Goal: Information Seeking & Learning: Learn about a topic

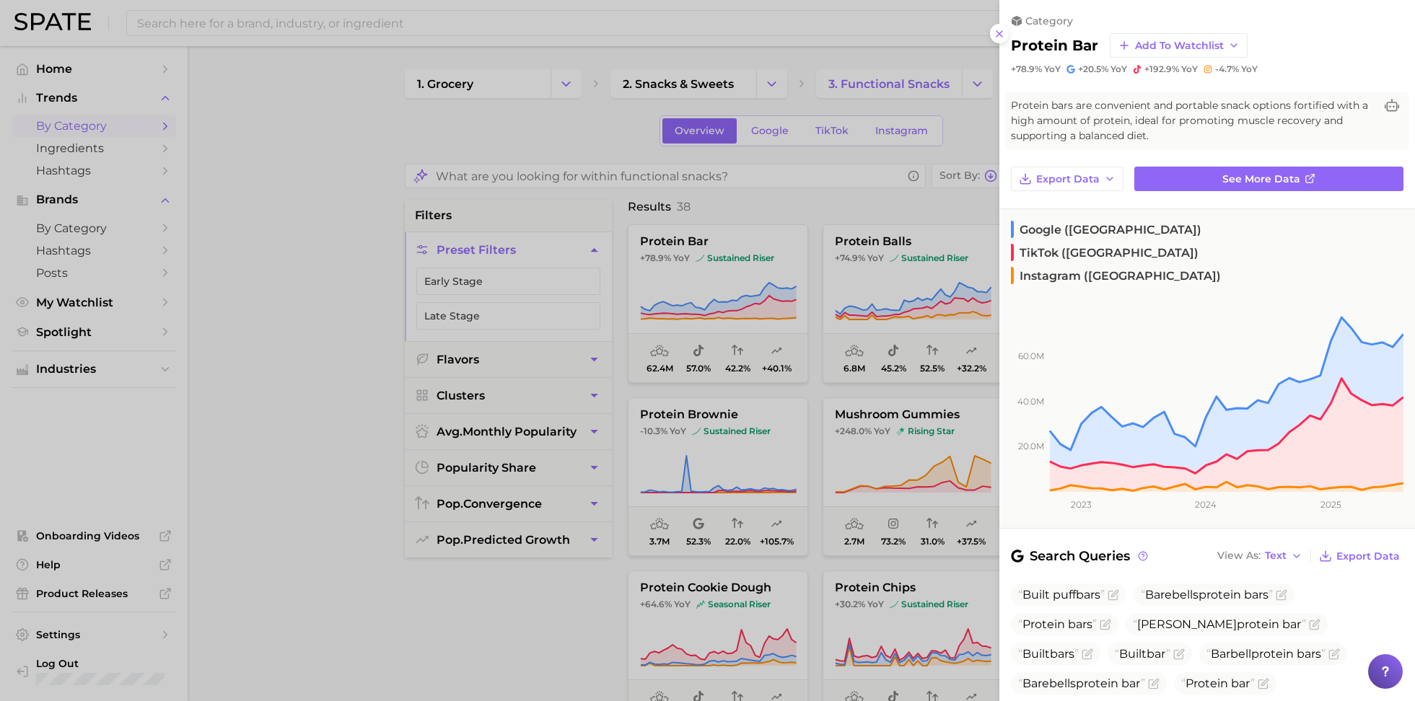
scroll to position [4, 0]
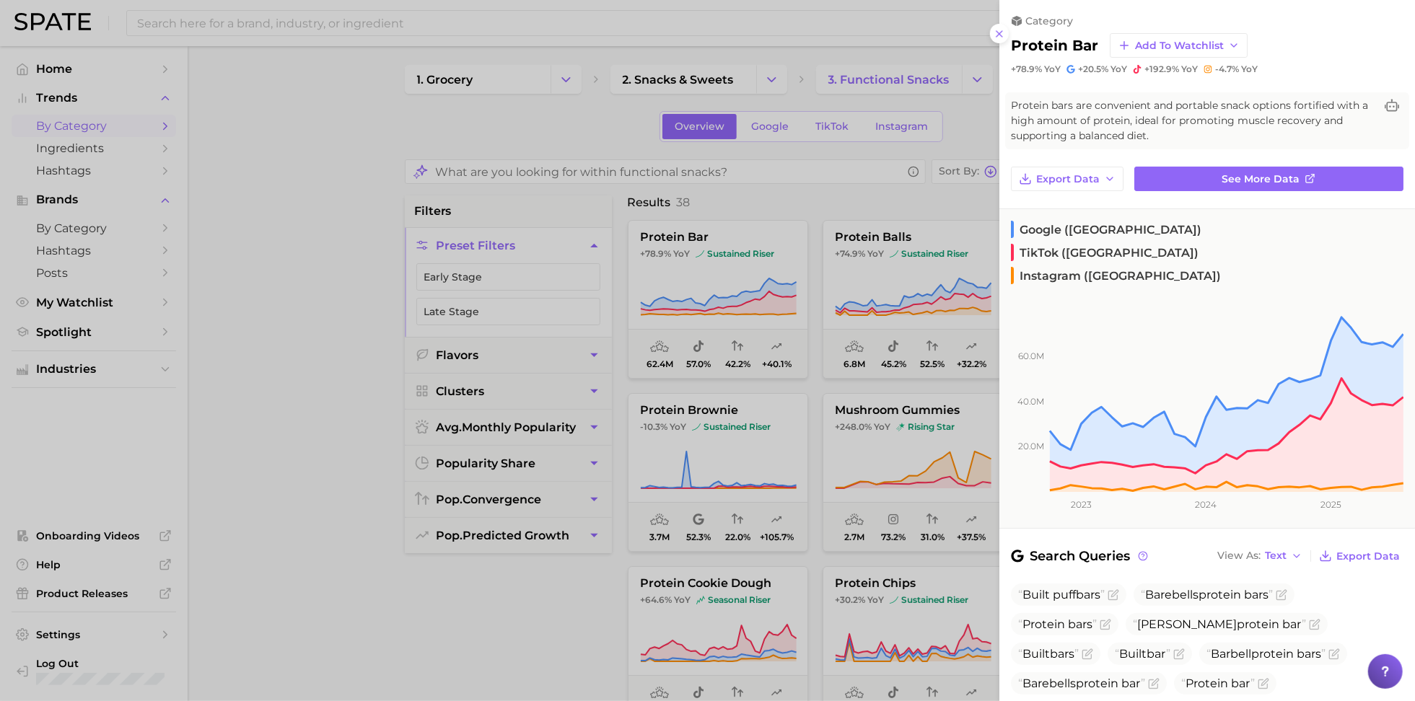
click at [560, 51] on div at bounding box center [707, 350] width 1415 height 701
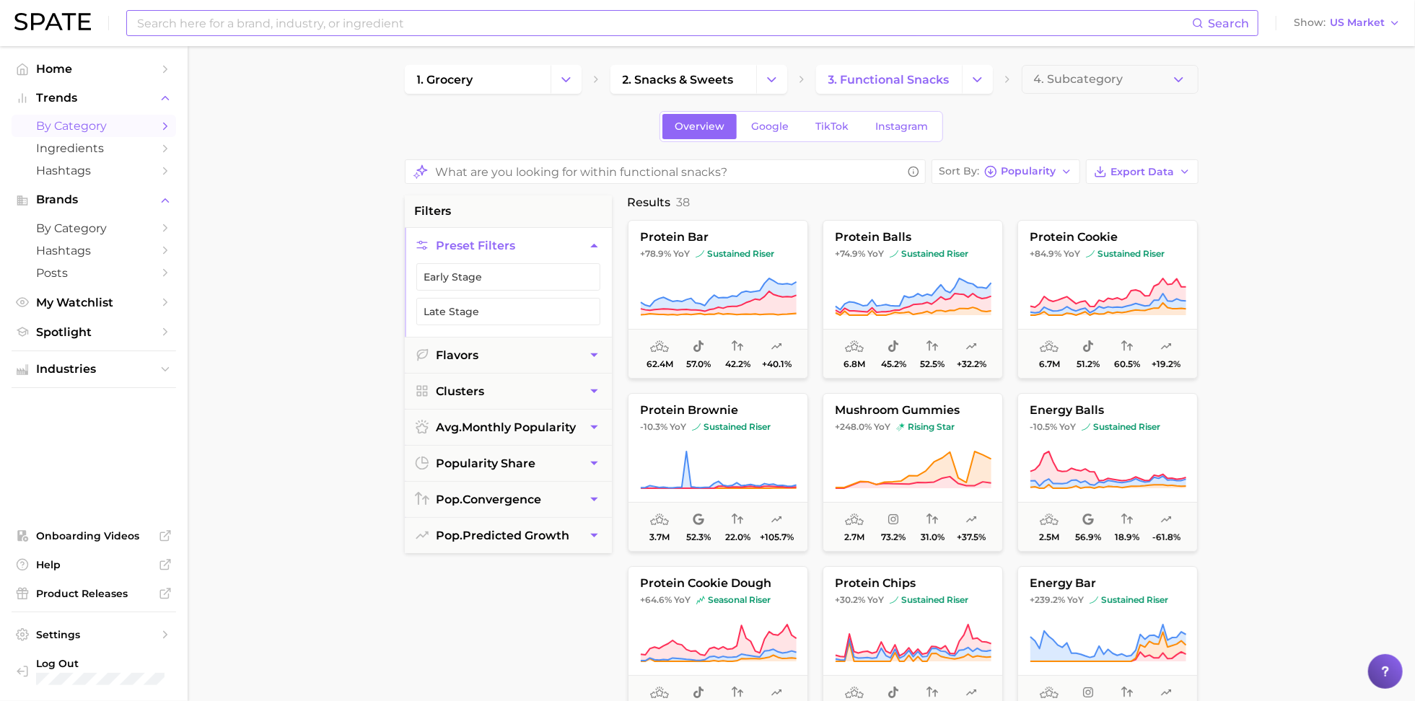
click at [727, 25] on input at bounding box center [664, 23] width 1056 height 25
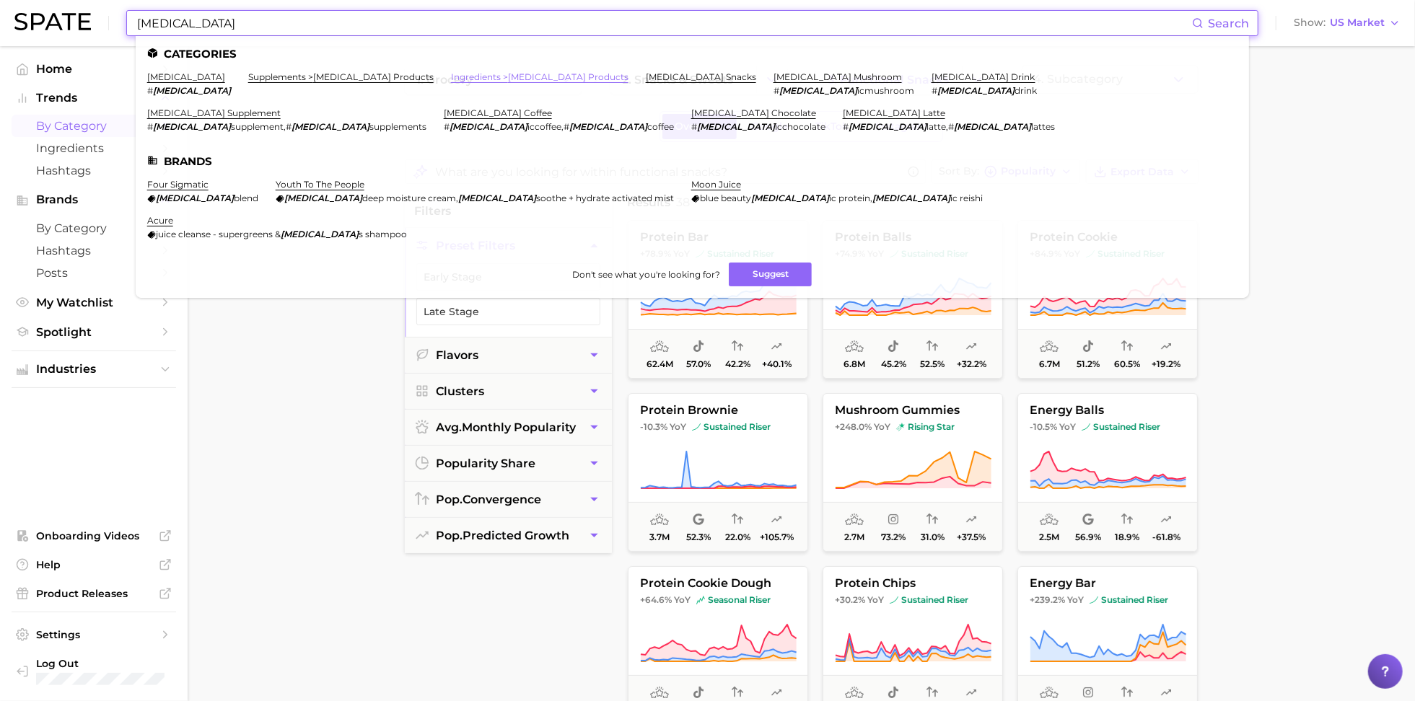
type input "adaptogen"
click at [506, 79] on link "ingredients > adaptogen products" at bounding box center [539, 76] width 177 height 11
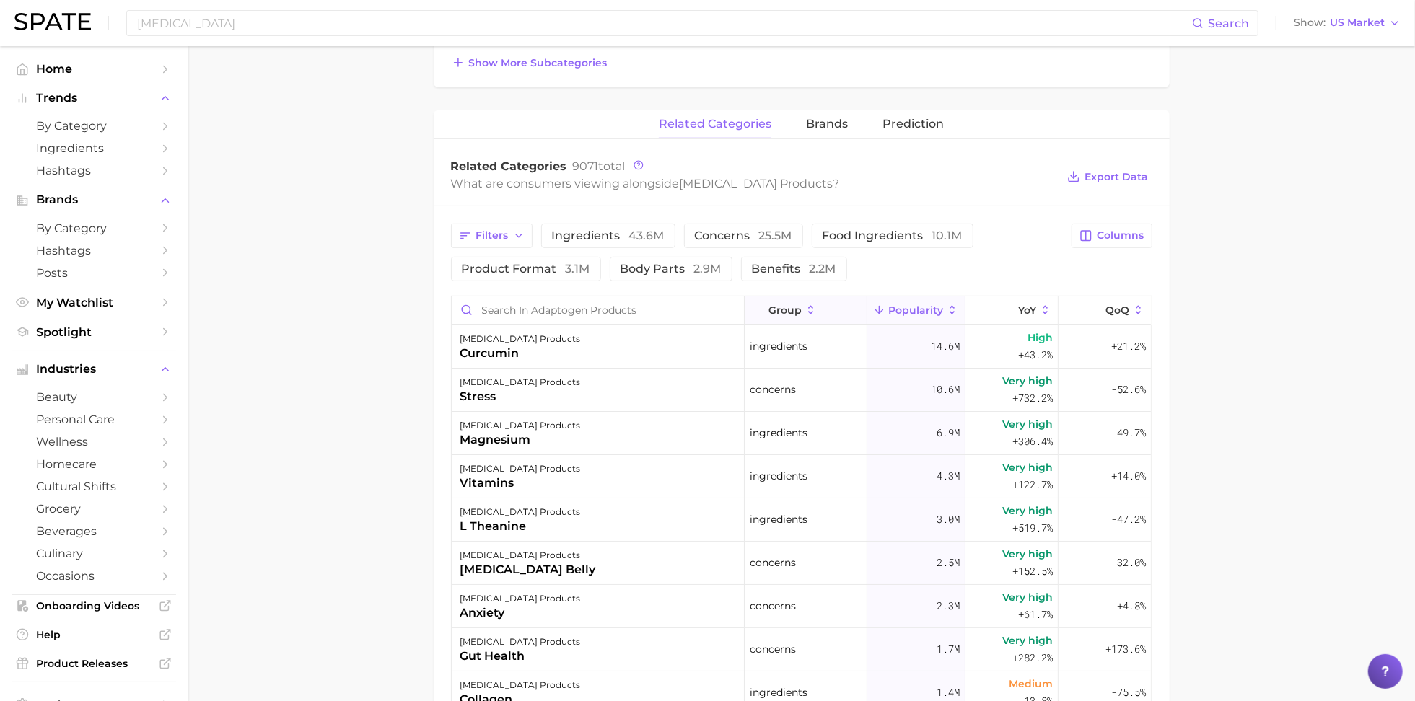
click at [786, 309] on span "group" at bounding box center [784, 310] width 33 height 12
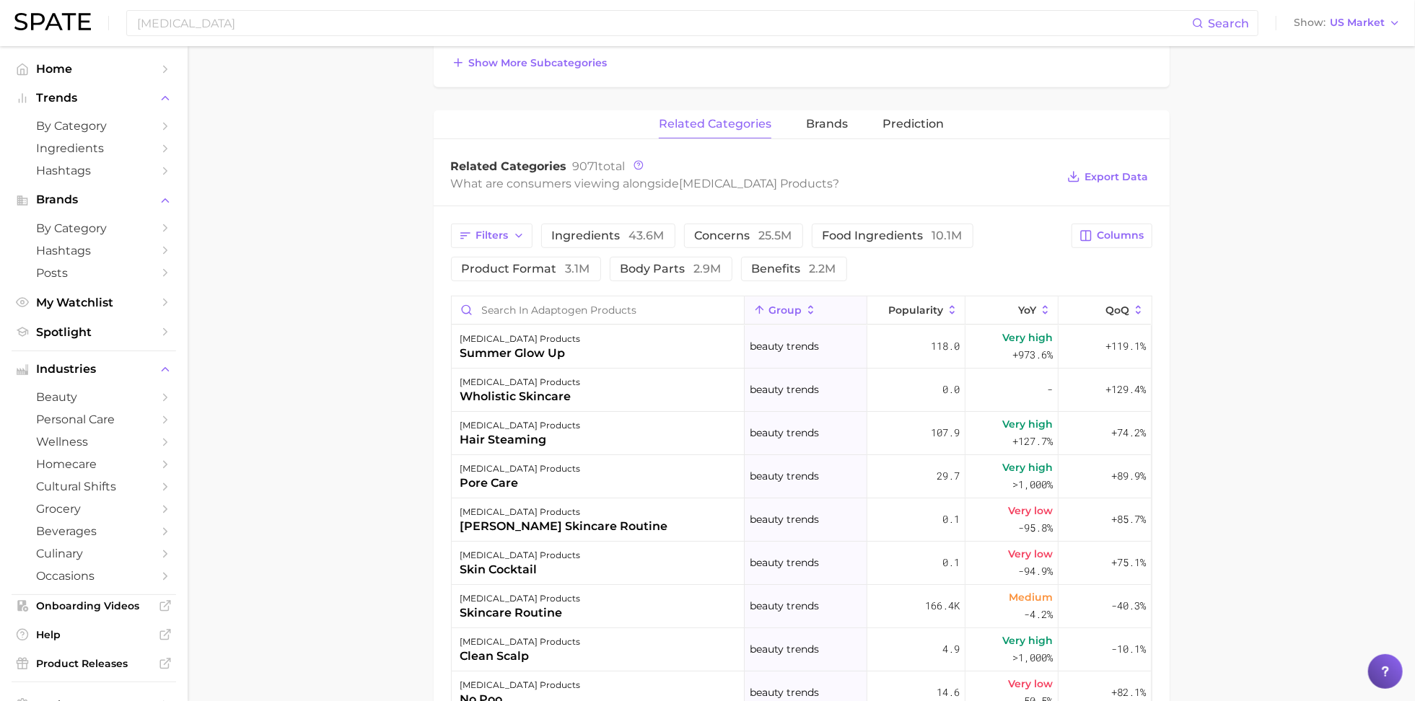
click at [793, 304] on span "group" at bounding box center [784, 310] width 33 height 12
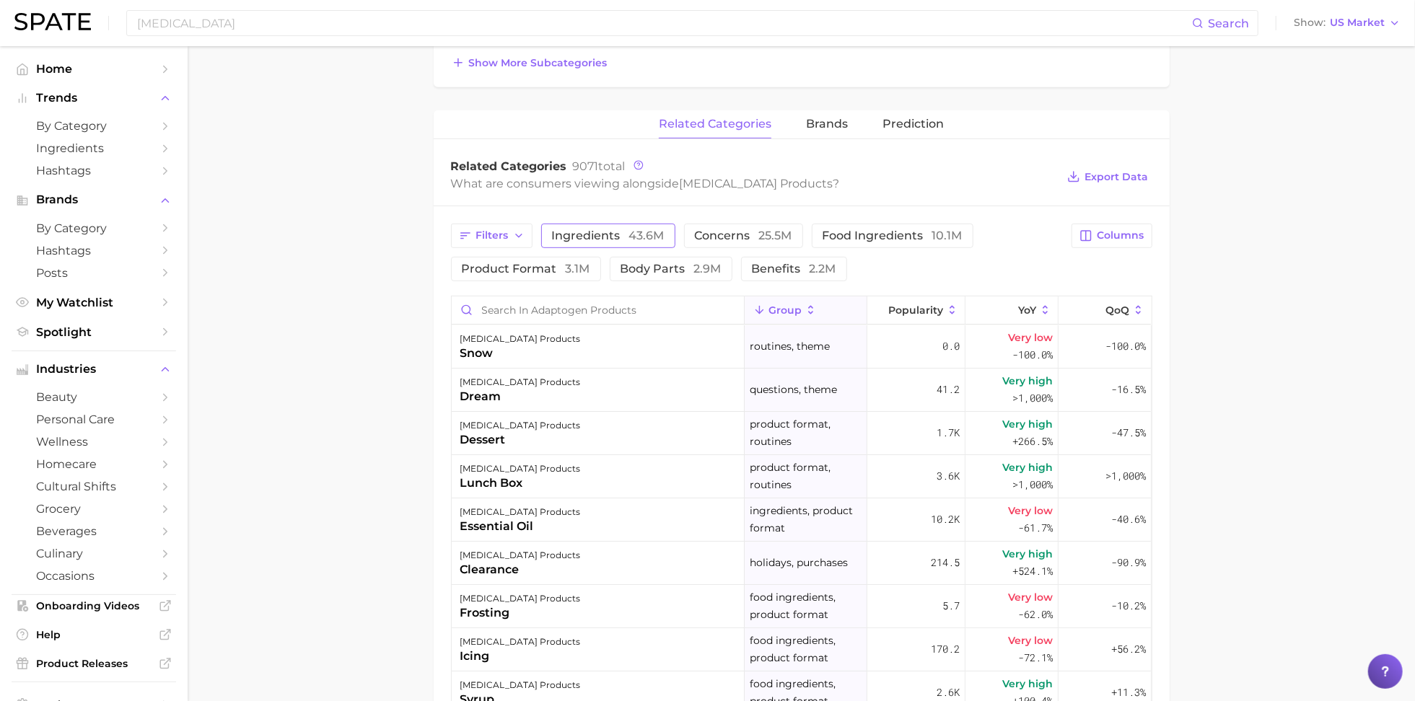
click at [606, 233] on span "ingredients 43.6m" at bounding box center [608, 236] width 113 height 12
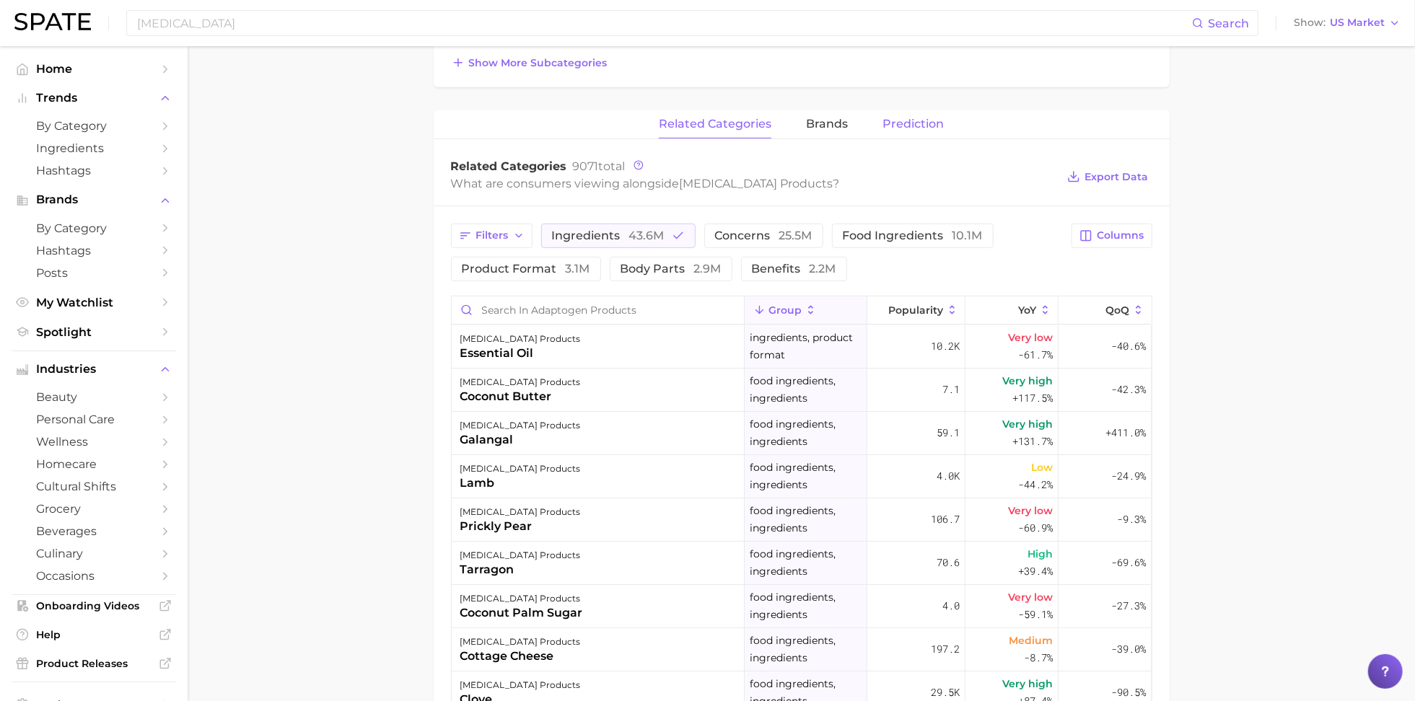
click at [908, 124] on span "Prediction" at bounding box center [912, 124] width 61 height 13
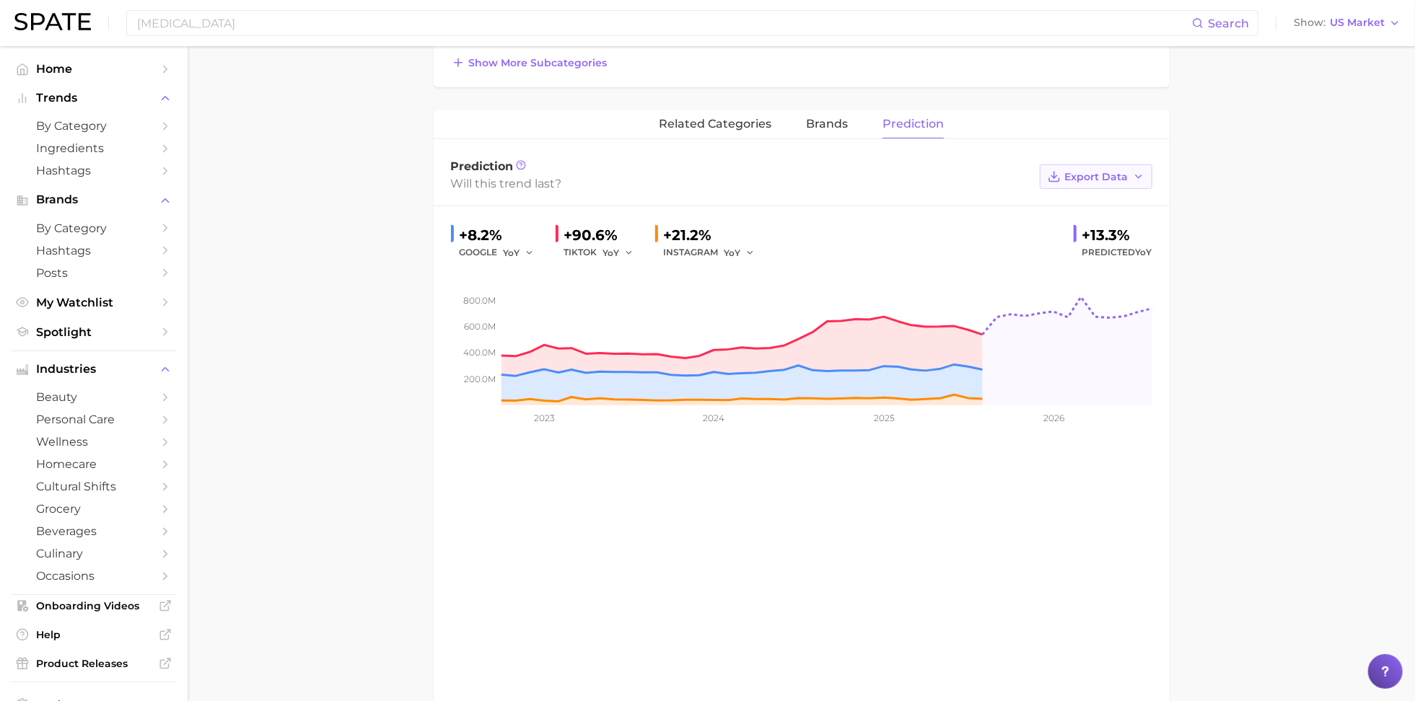
click at [1076, 177] on span "Export Data" at bounding box center [1096, 177] width 63 height 12
click at [1045, 203] on span "Time Series CSV" at bounding box center [1060, 204] width 84 height 12
click at [1121, 173] on span "Export Data" at bounding box center [1096, 177] width 63 height 12
click at [1081, 227] on span "Time Series Image" at bounding box center [1066, 230] width 97 height 12
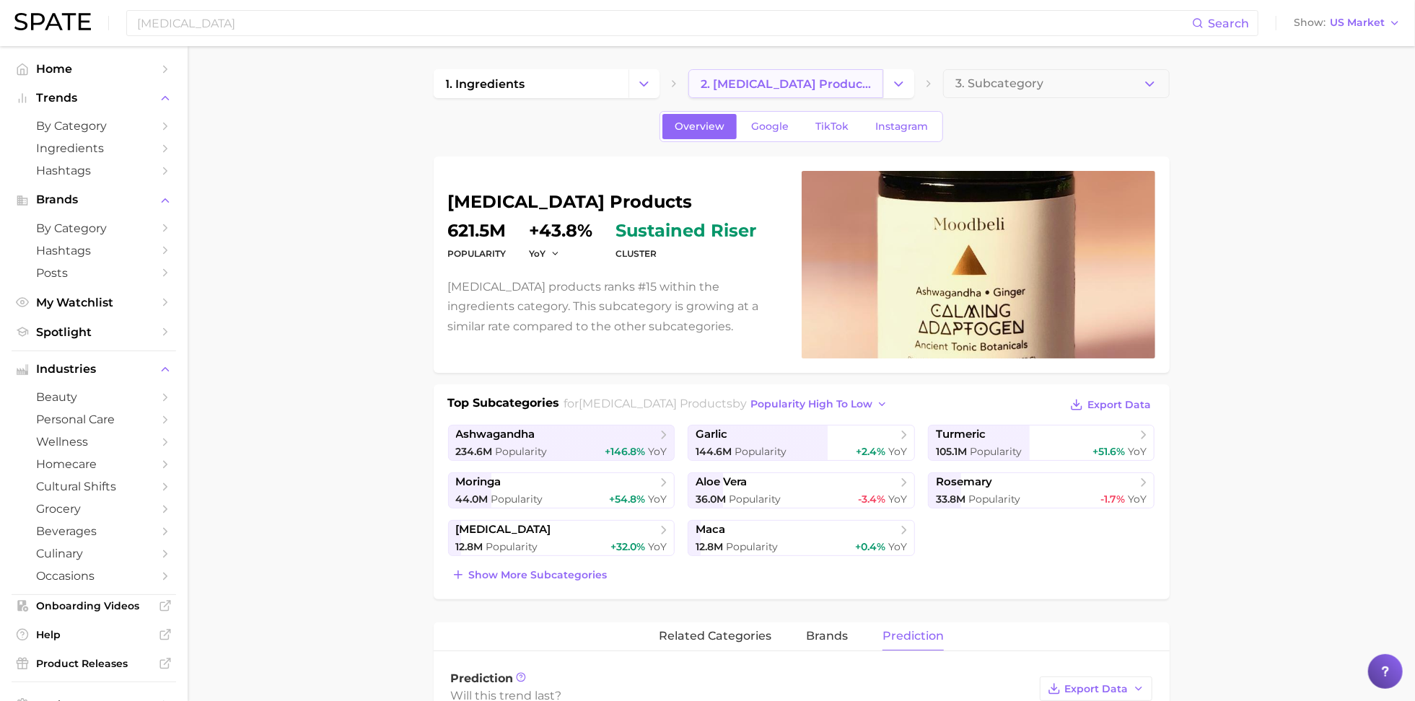
click at [825, 82] on span "2. adaptogen products" at bounding box center [785, 84] width 170 height 14
click at [892, 82] on icon "Change Category" at bounding box center [898, 83] width 15 height 15
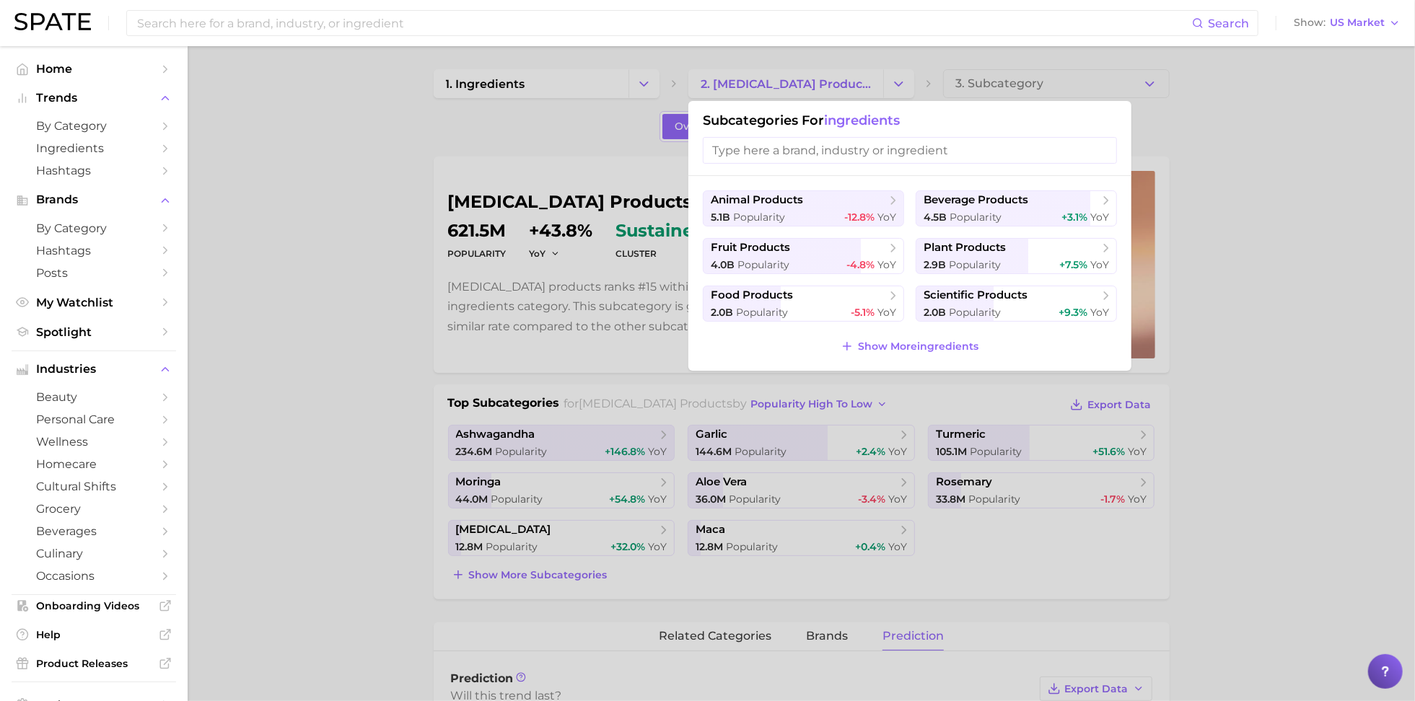
click at [848, 151] on input "search" at bounding box center [910, 150] width 414 height 27
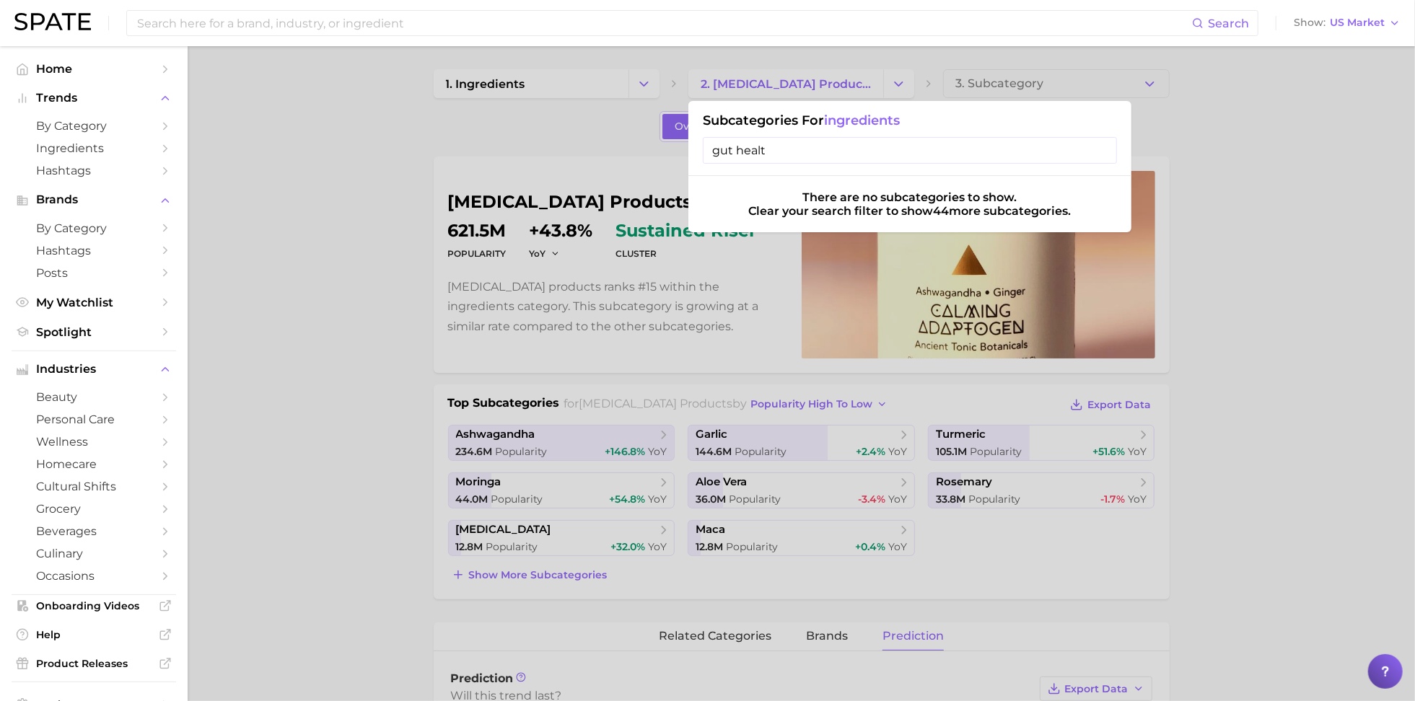
type input "gut health"
click at [472, 27] on input at bounding box center [664, 23] width 1056 height 25
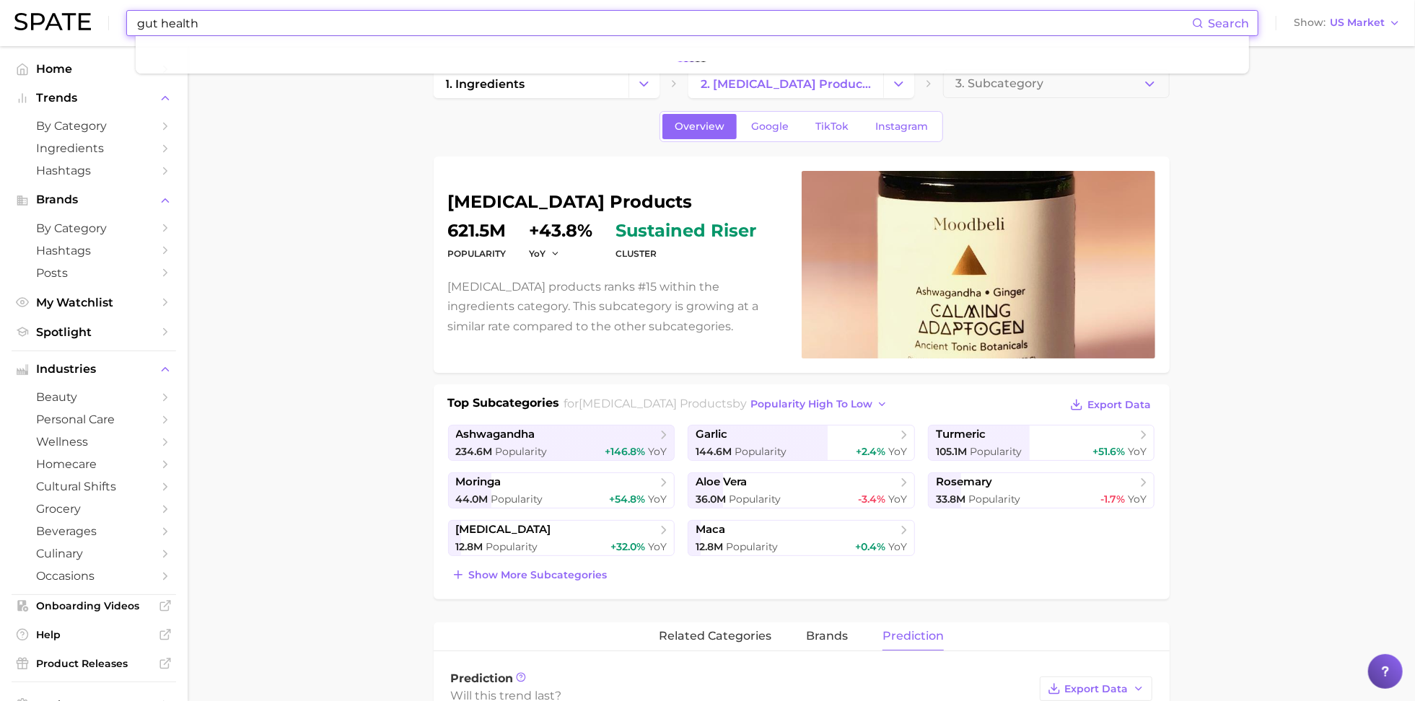
type input "gut health"
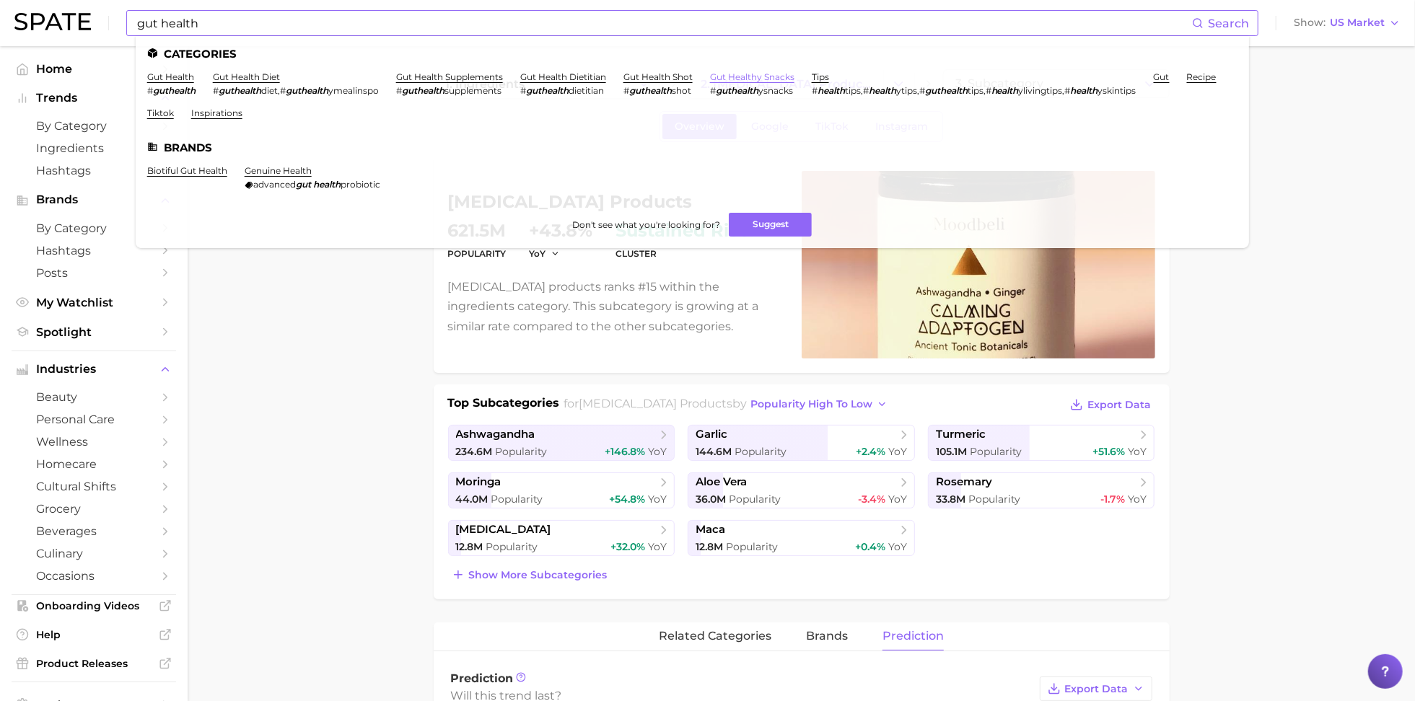
click at [765, 79] on link "gut healthy snacks" at bounding box center [752, 76] width 84 height 11
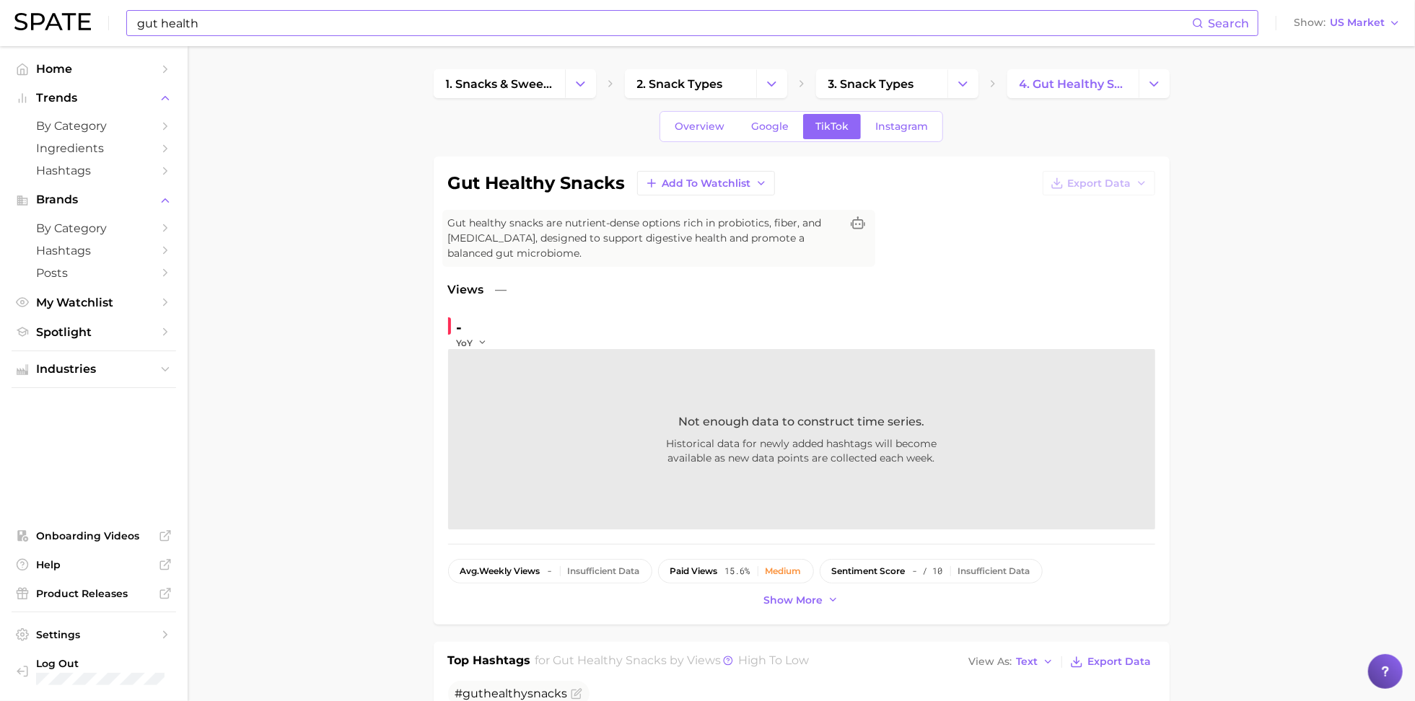
click at [516, 19] on input "gut health" at bounding box center [664, 23] width 1056 height 25
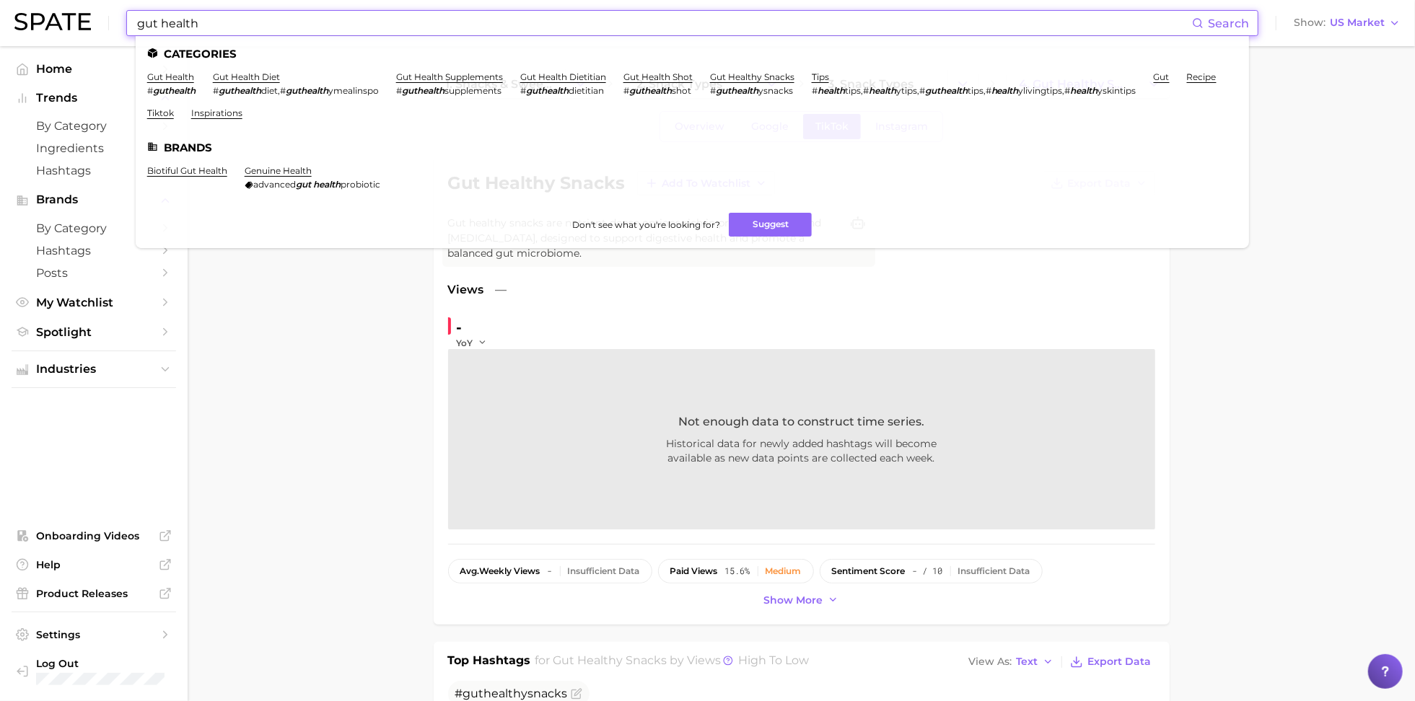
click at [268, 83] on li "gut health diet # guthealth diet , # guthealth ymealinspo" at bounding box center [296, 83] width 166 height 25
click at [259, 74] on link "gut health diet" at bounding box center [246, 76] width 67 height 11
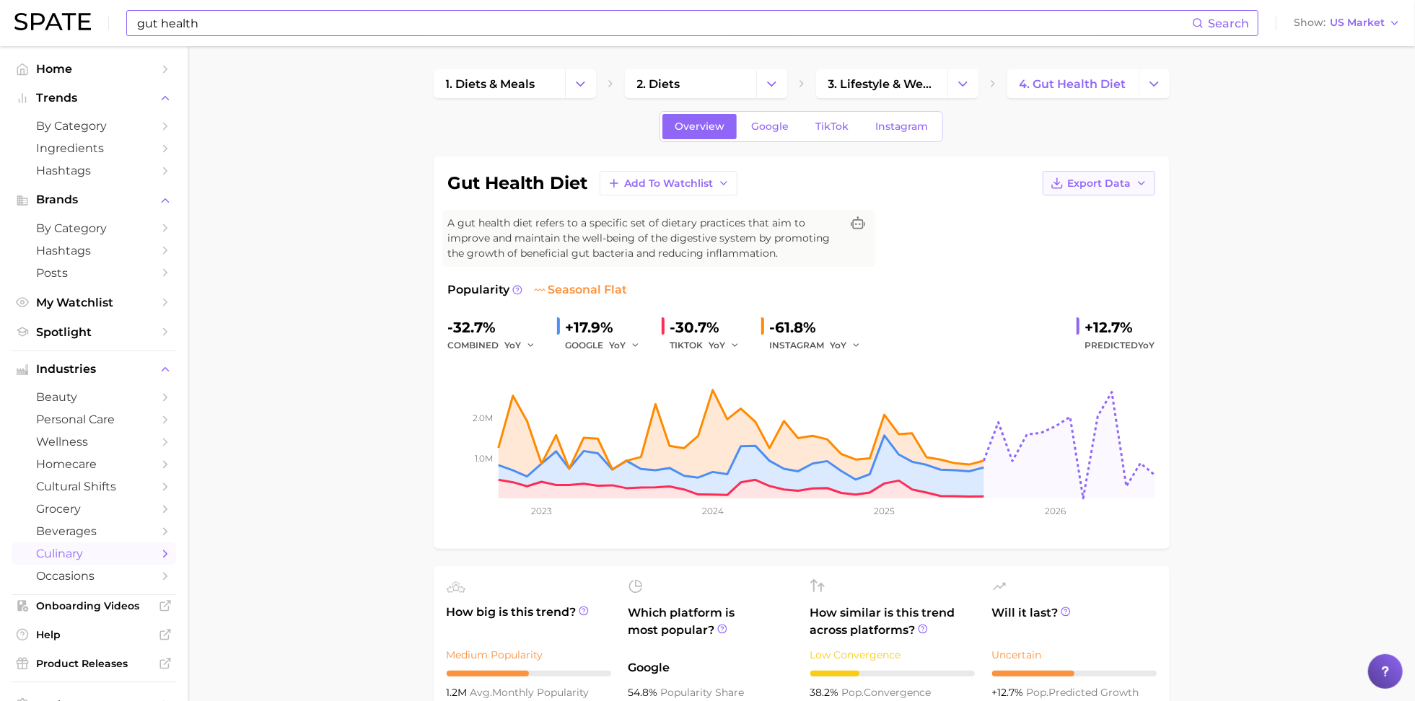
click at [1087, 183] on span "Export Data" at bounding box center [1099, 183] width 63 height 12
click at [1060, 233] on span "Time Series Image" at bounding box center [1069, 236] width 97 height 12
click at [538, 24] on input "gut health" at bounding box center [664, 23] width 1056 height 25
type input "g"
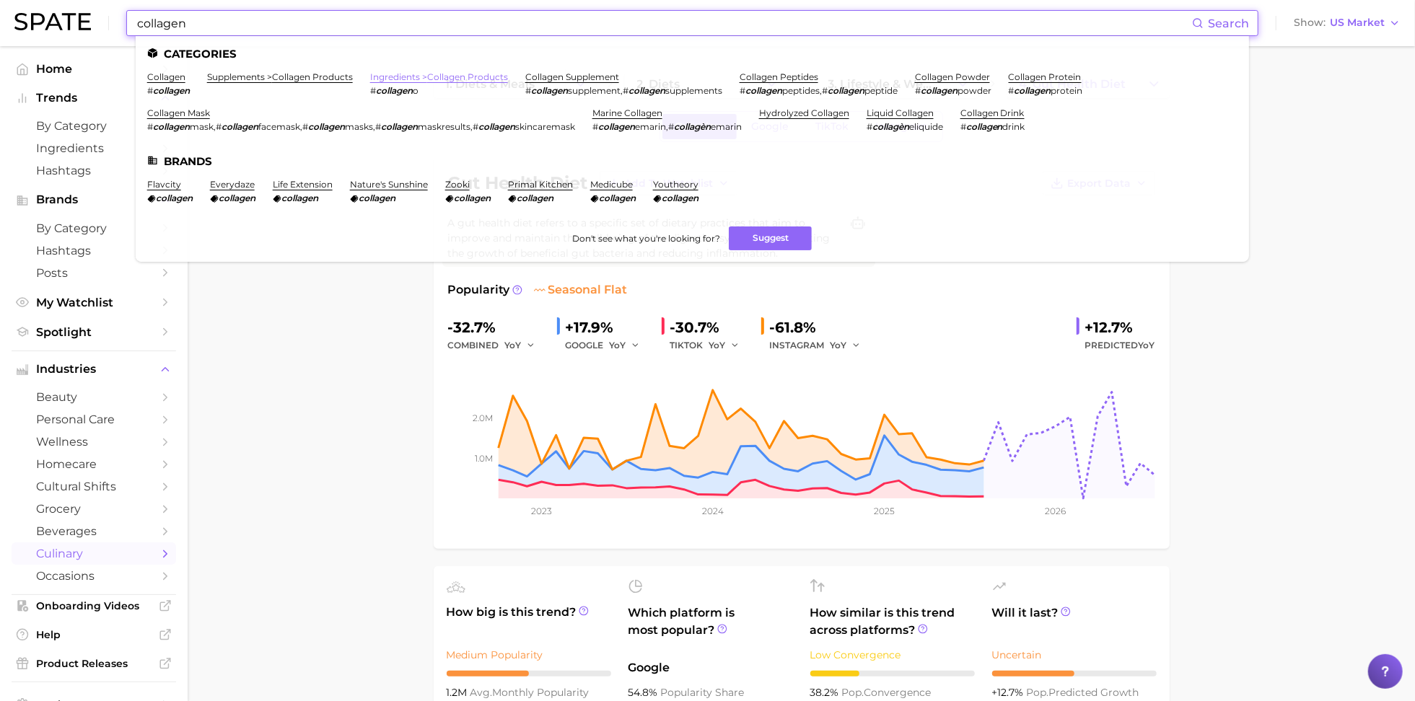
type input "collagen"
click at [479, 77] on link "ingredients > collagen products" at bounding box center [439, 76] width 138 height 11
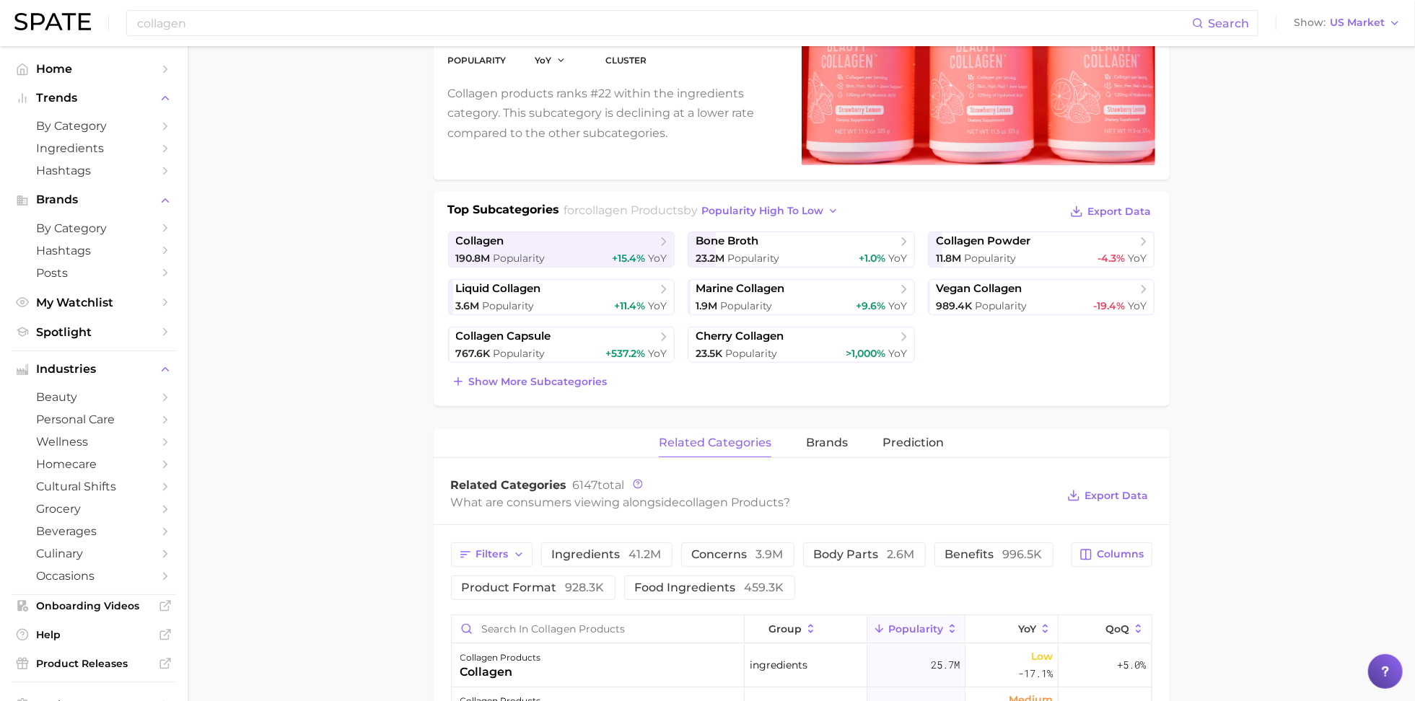
scroll to position [218, 0]
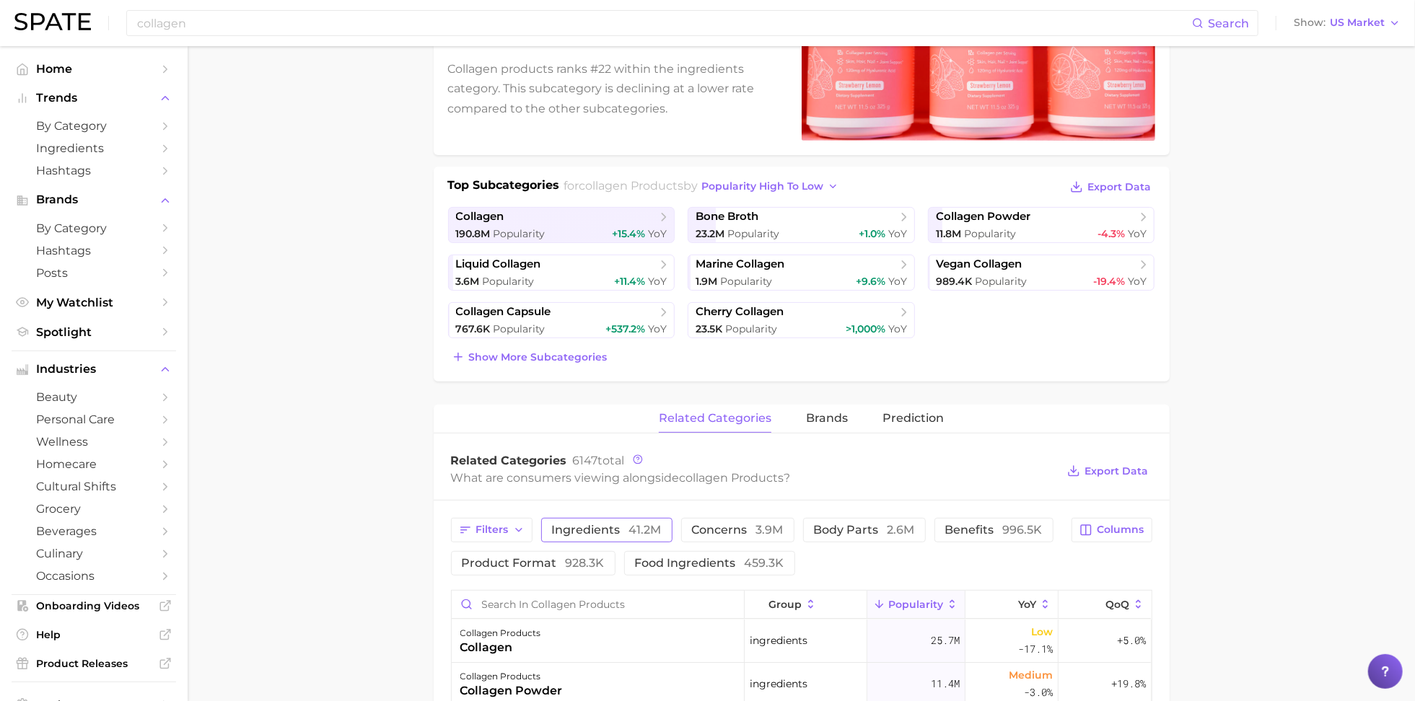
click at [608, 527] on span "ingredients 41.2m" at bounding box center [607, 530] width 110 height 12
click at [400, 21] on input "collagen" at bounding box center [664, 23] width 1056 height 25
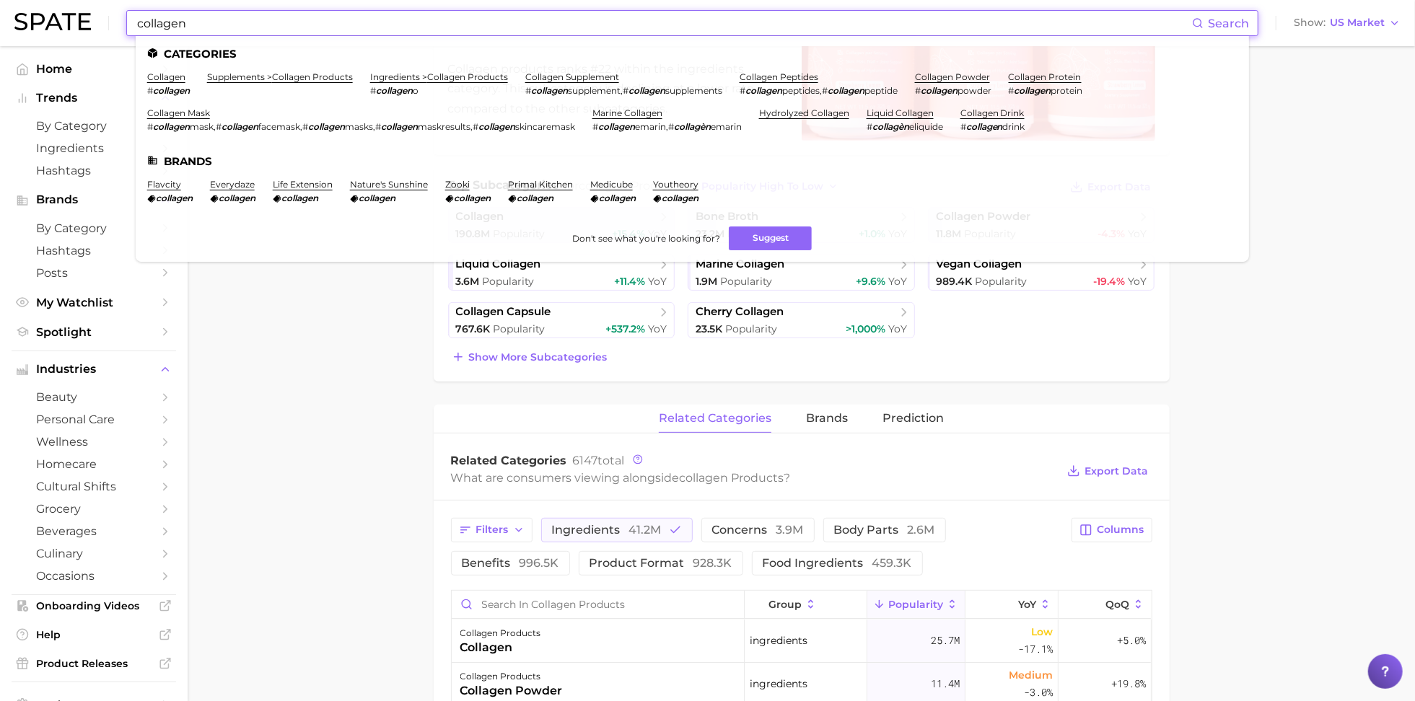
click at [400, 21] on input "collagen" at bounding box center [664, 23] width 1056 height 25
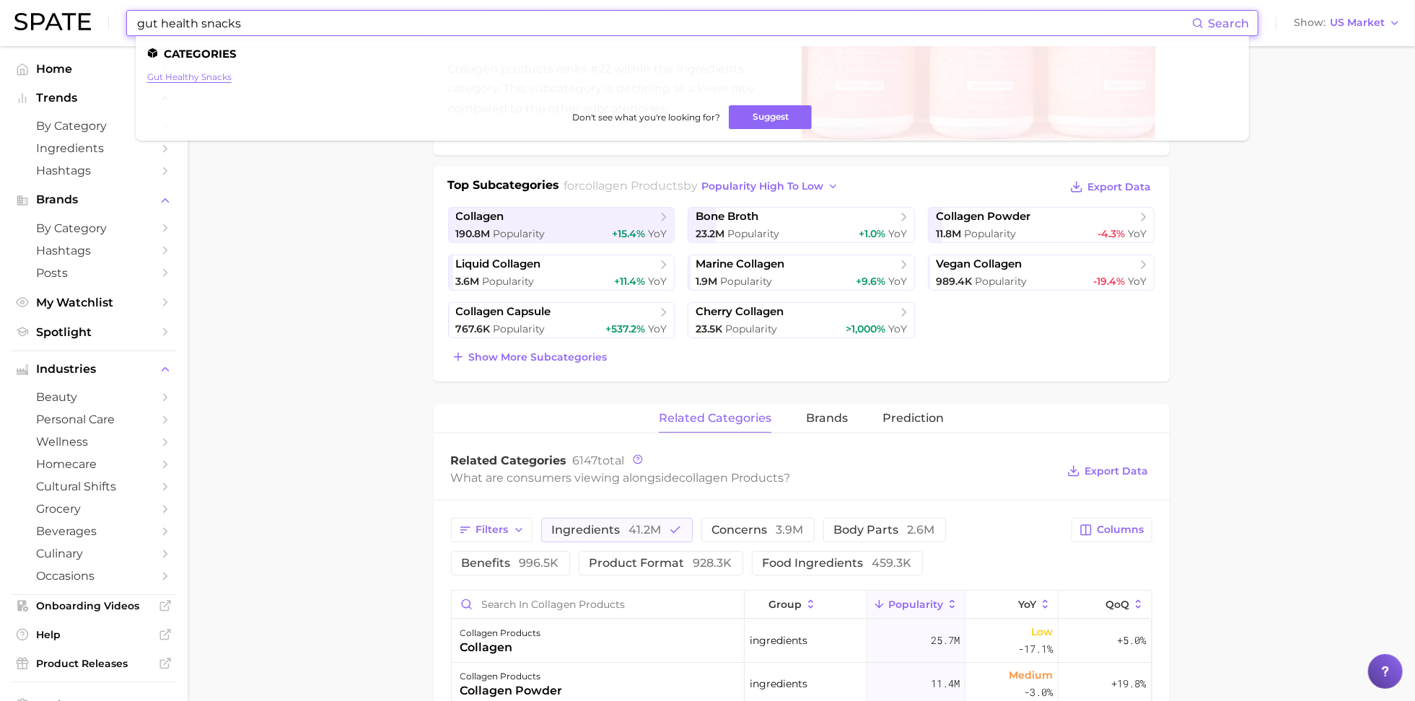
type input "gut health snacks"
click at [175, 75] on link "gut healthy snacks" at bounding box center [189, 76] width 84 height 11
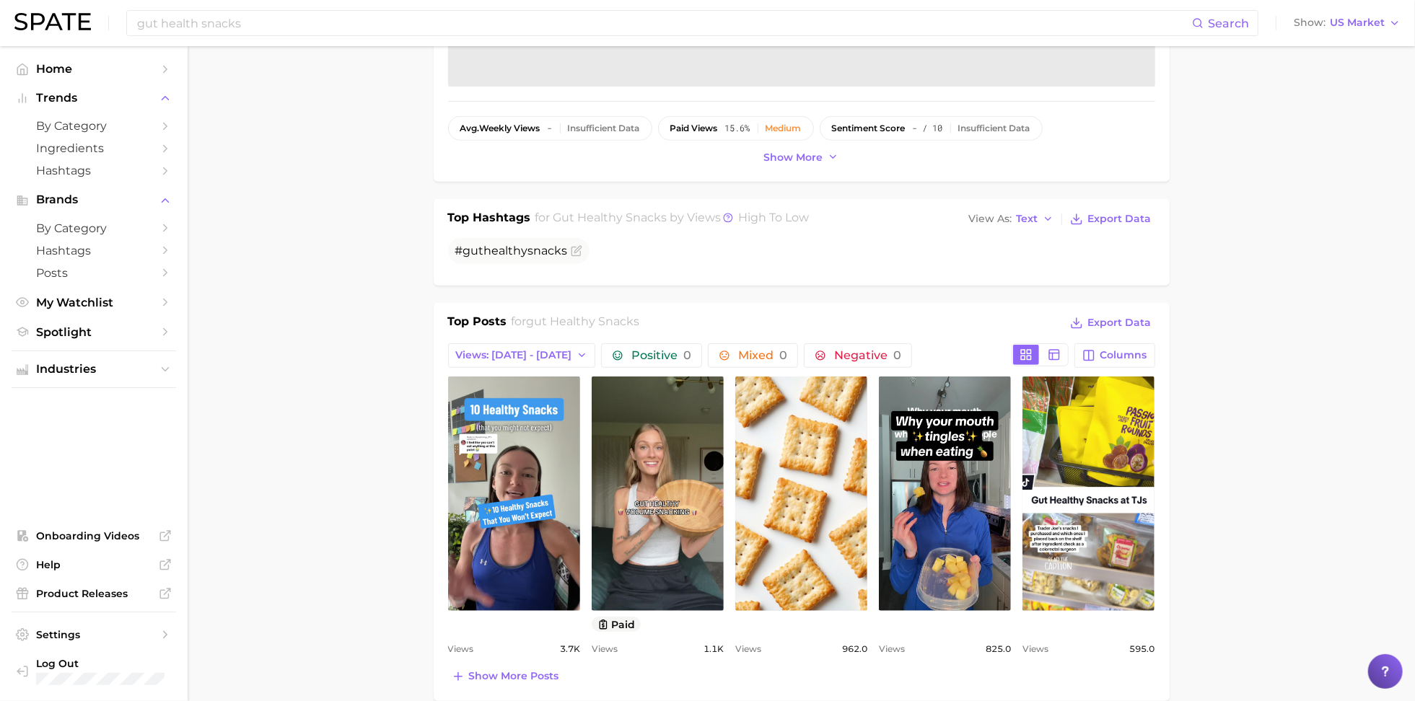
scroll to position [444, 0]
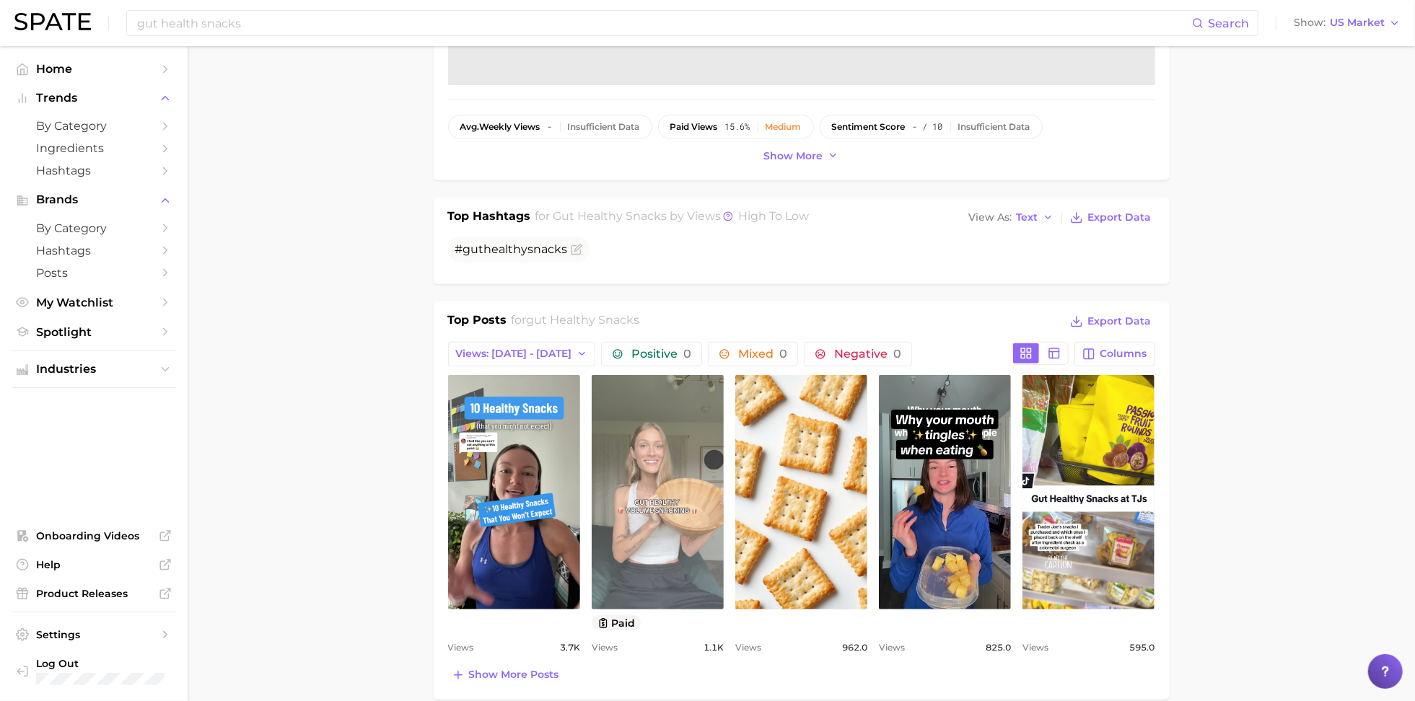
click at [649, 498] on link "view post on TikTok" at bounding box center [658, 492] width 132 height 234
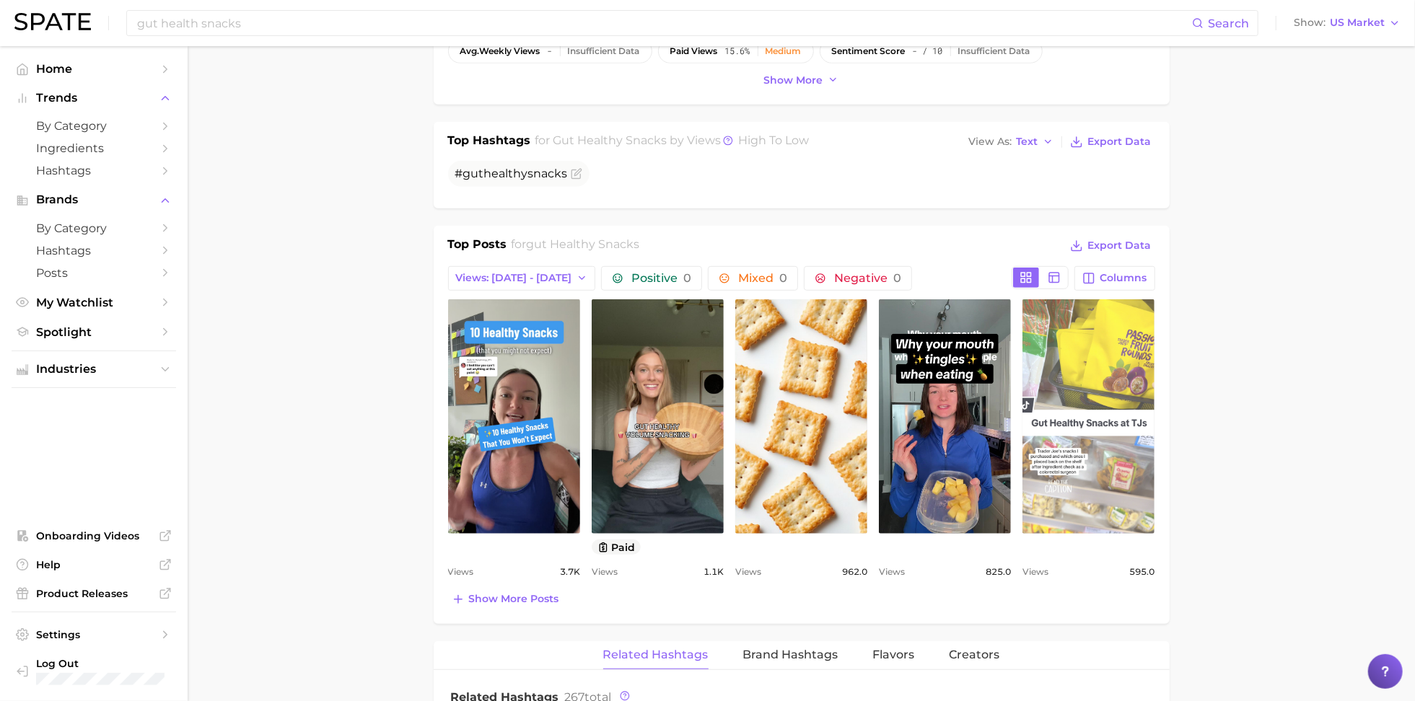
scroll to position [524, 0]
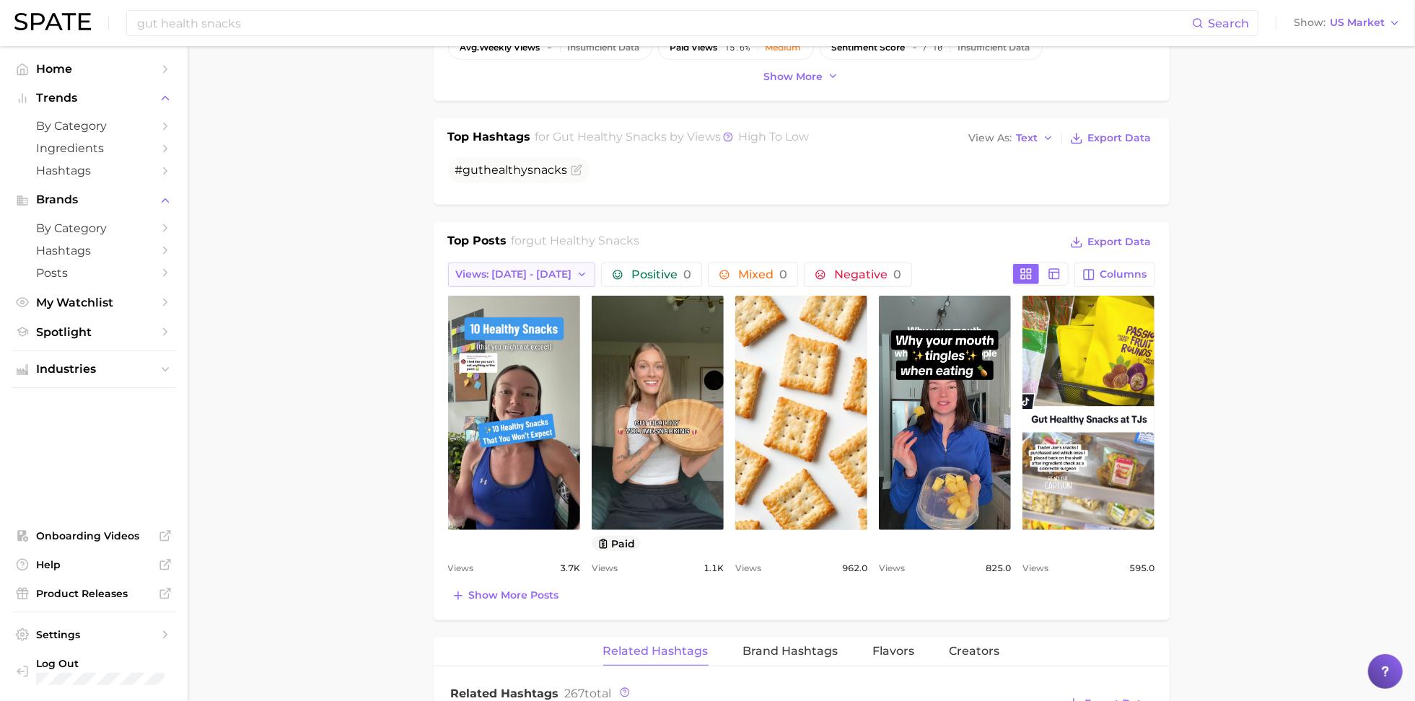
click at [567, 264] on button "Views: Sep 28 - Oct 5" at bounding box center [522, 275] width 148 height 25
click at [540, 315] on button "Views: Sep 21 - 28" at bounding box center [527, 328] width 159 height 26
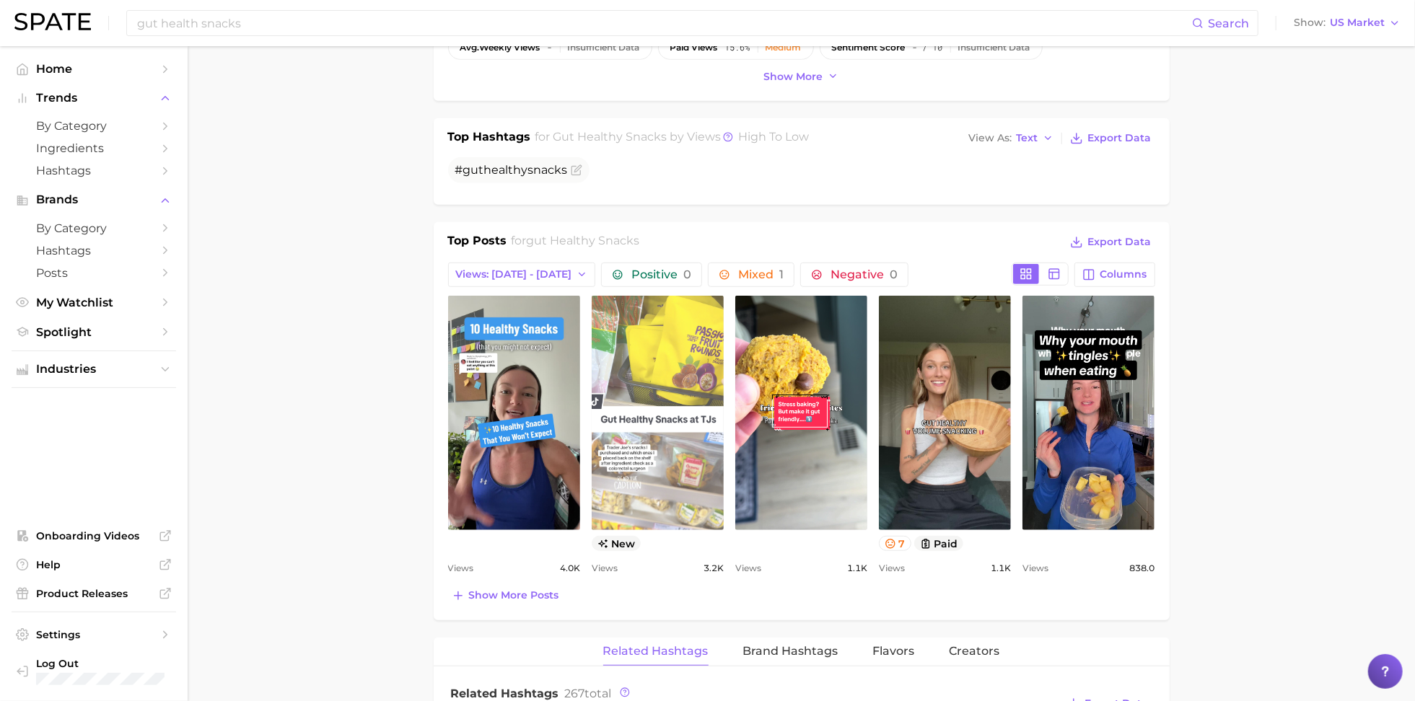
scroll to position [0, 0]
click at [660, 376] on link "view post on TikTok" at bounding box center [658, 413] width 132 height 234
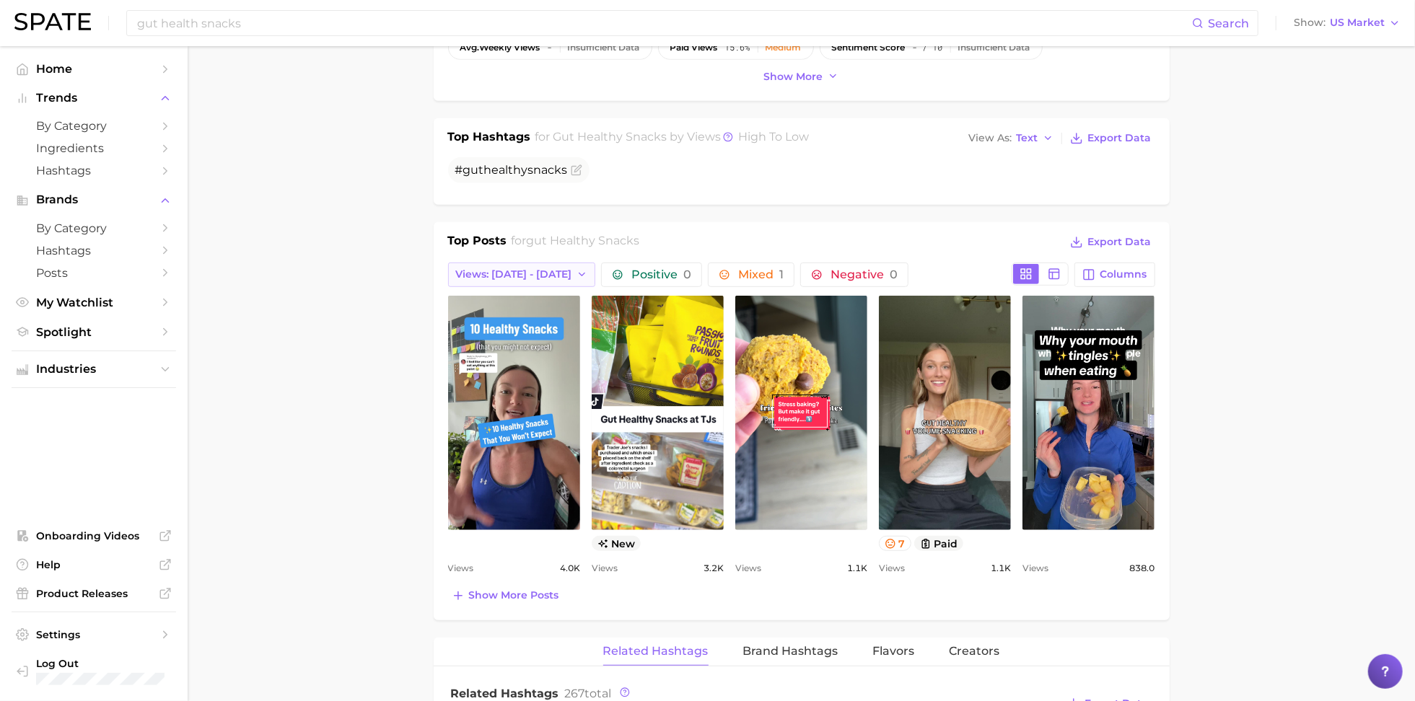
click at [533, 276] on span "Views: Sep 21 - 28" at bounding box center [514, 274] width 116 height 12
click at [522, 348] on button "Total Views" at bounding box center [527, 353] width 159 height 26
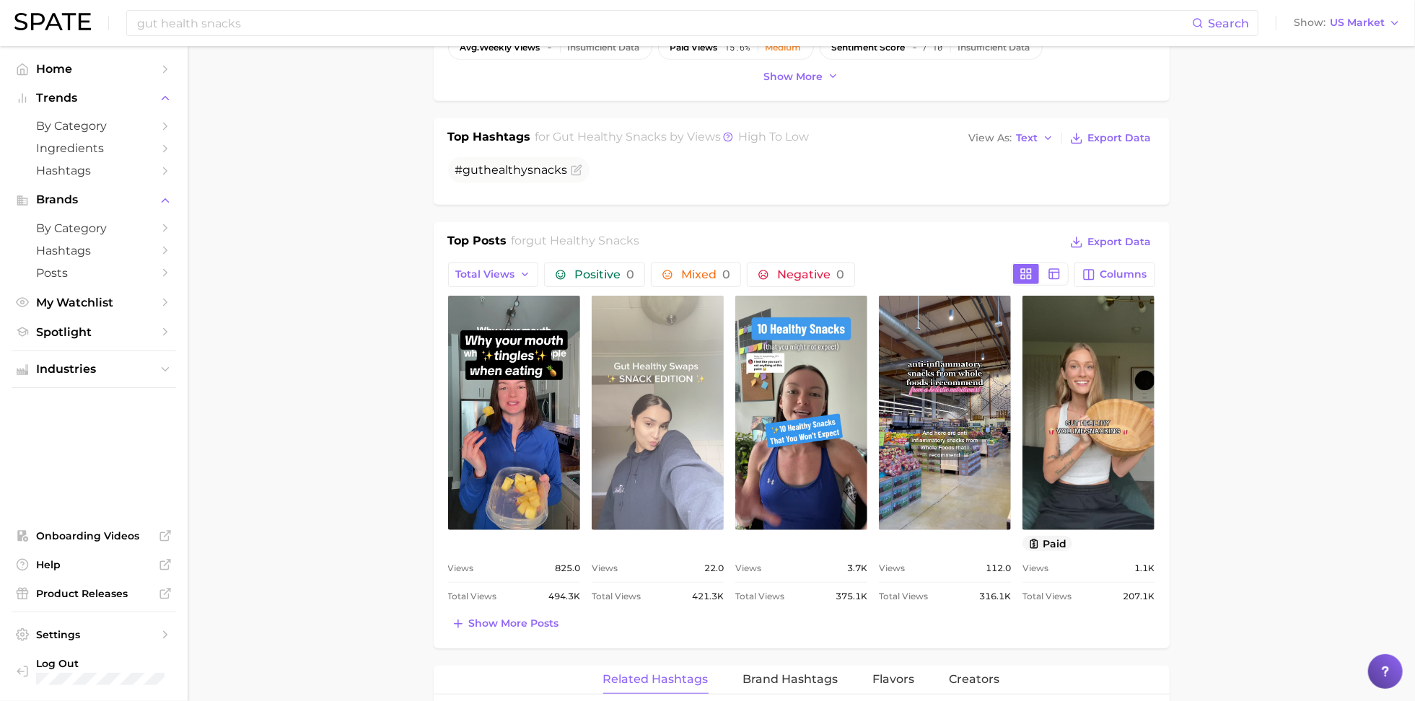
click at [679, 394] on link "view post on TikTok" at bounding box center [658, 413] width 132 height 234
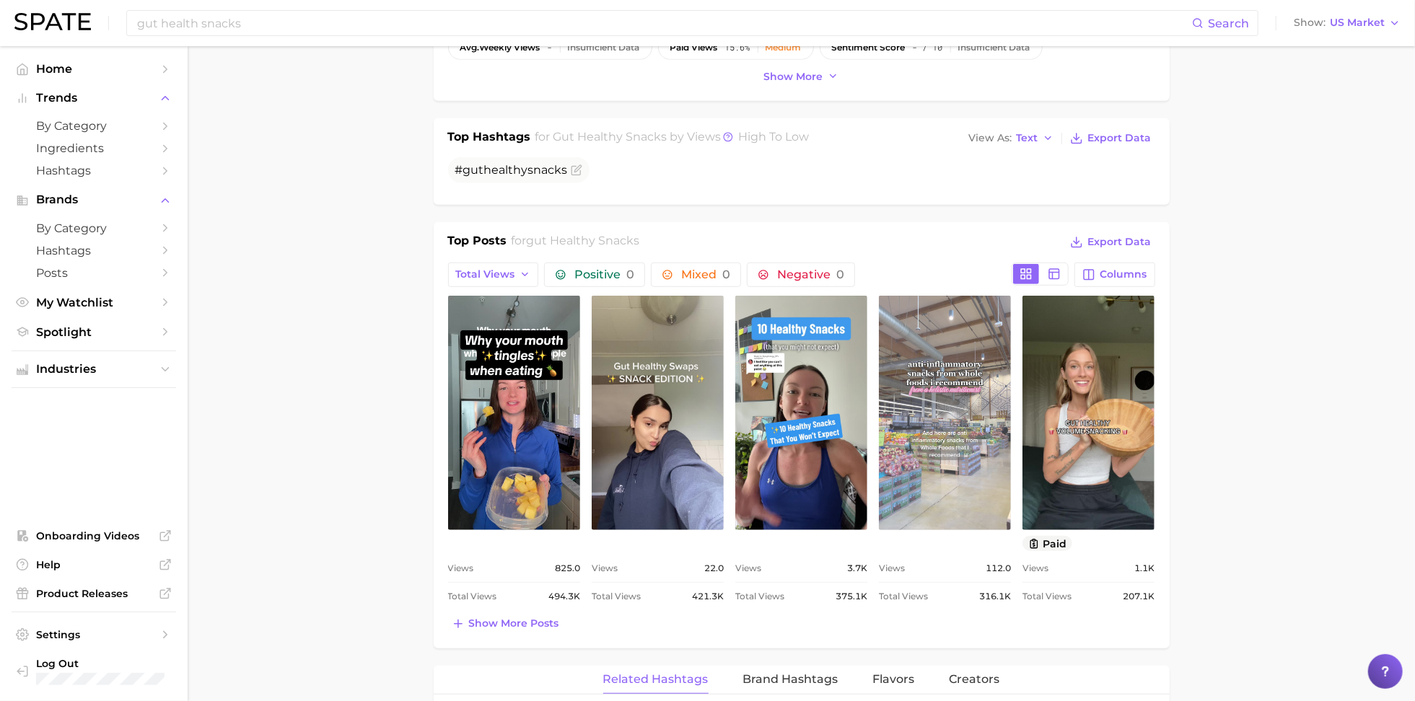
click at [962, 390] on link "view post on TikTok" at bounding box center [945, 413] width 132 height 234
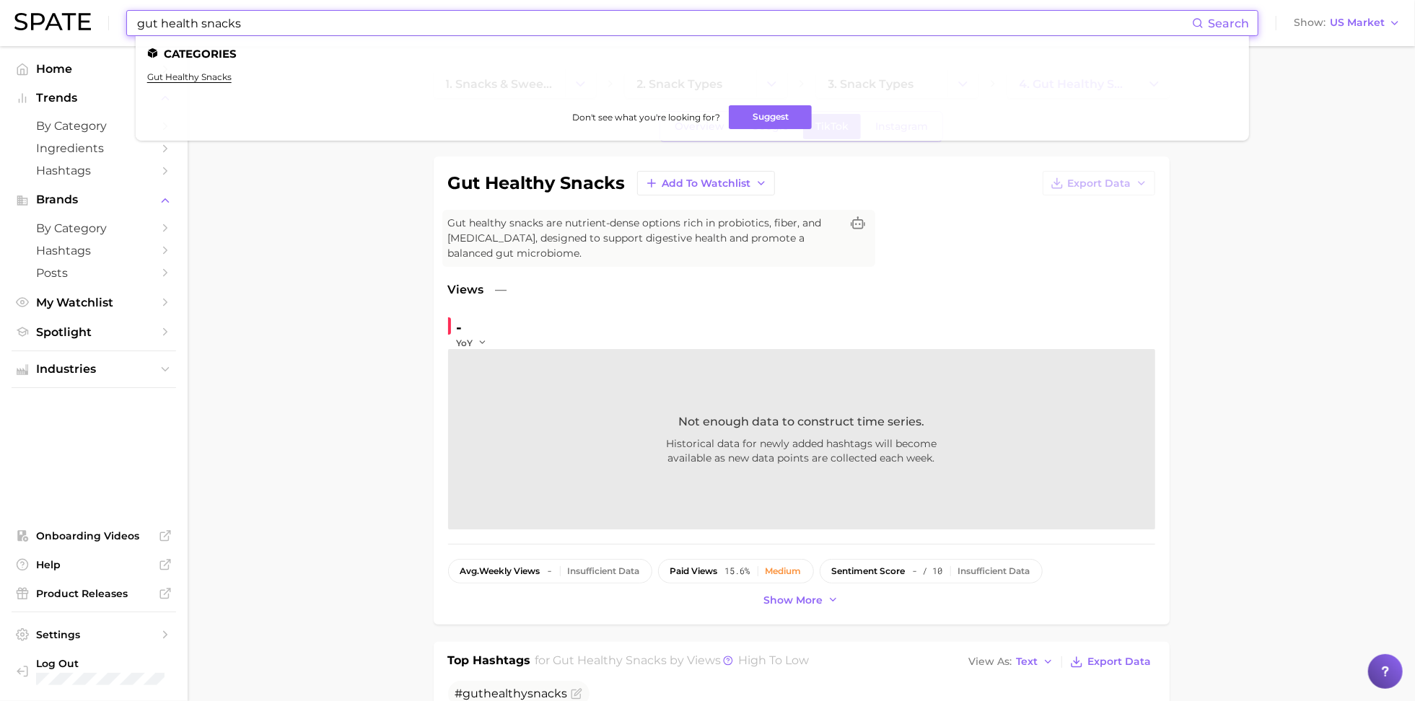
click at [542, 22] on input "gut health snacks" at bounding box center [664, 23] width 1056 height 25
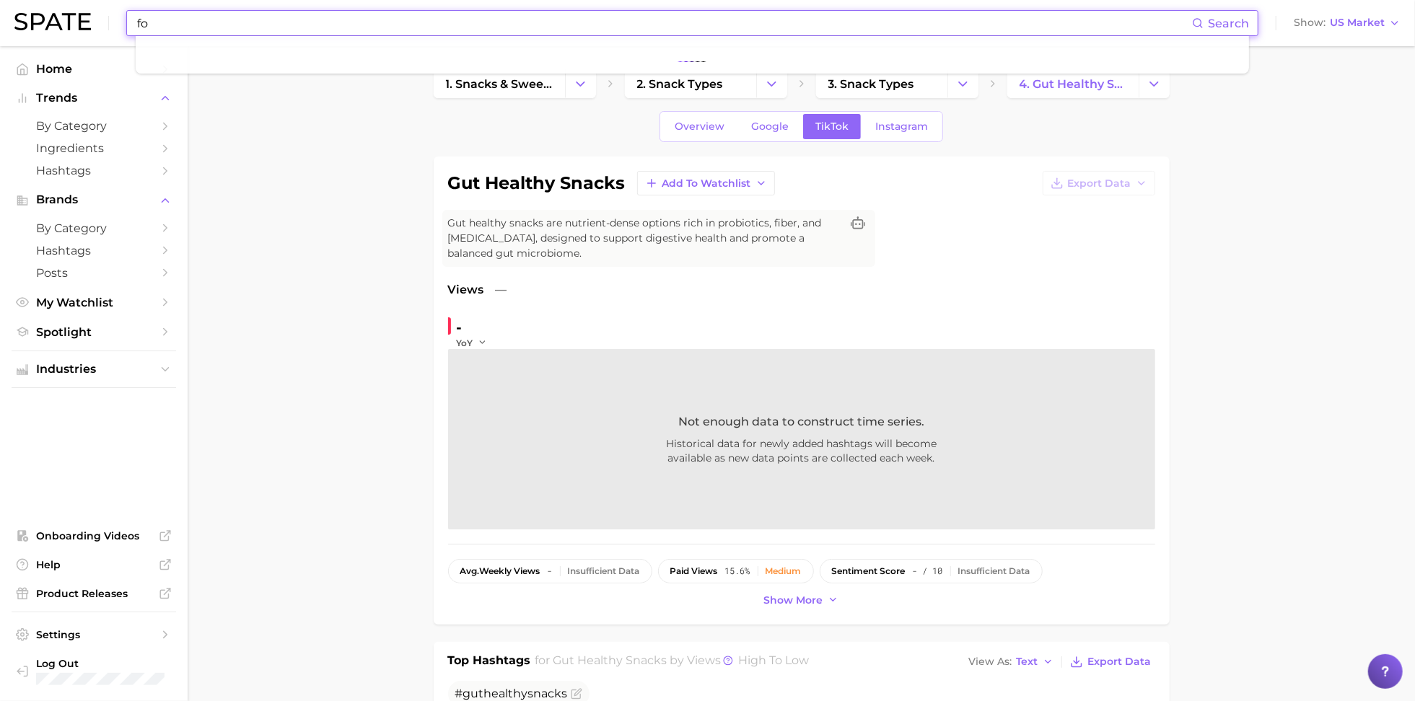
type input "f"
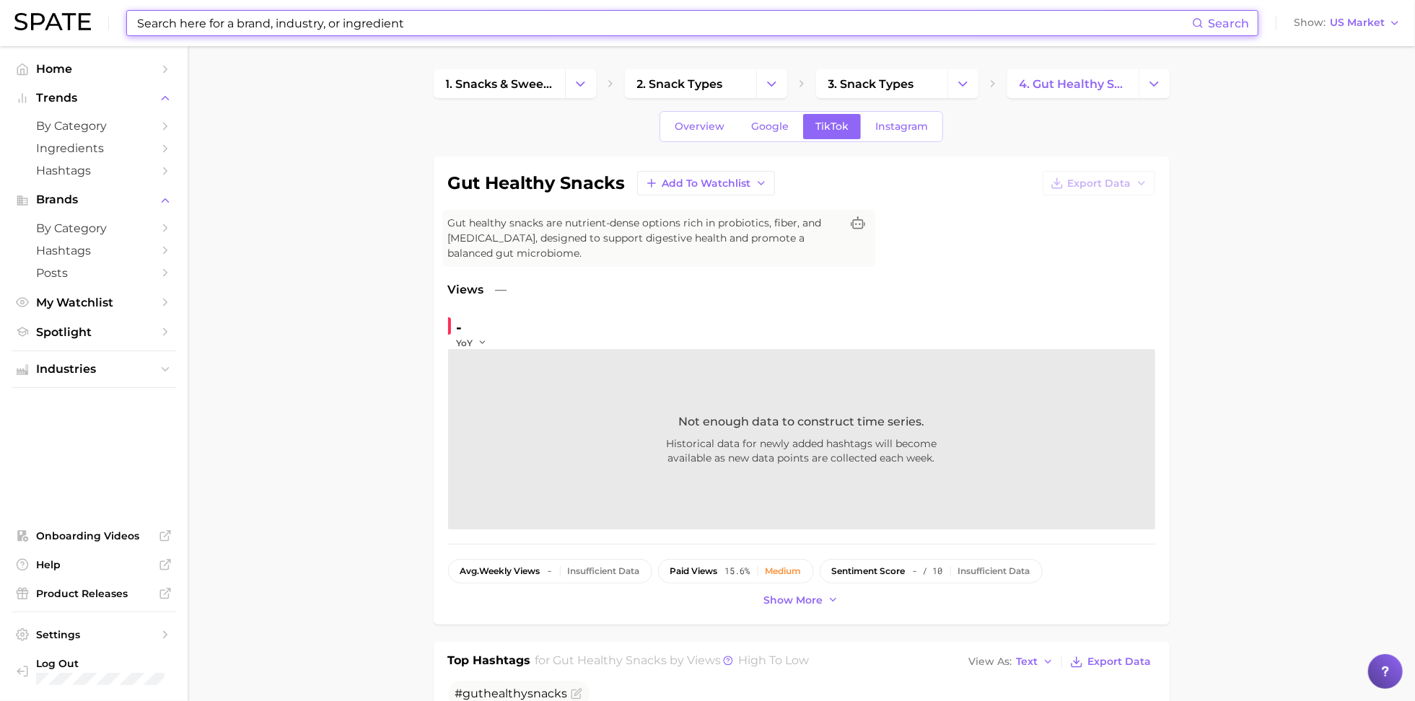
type input "f"
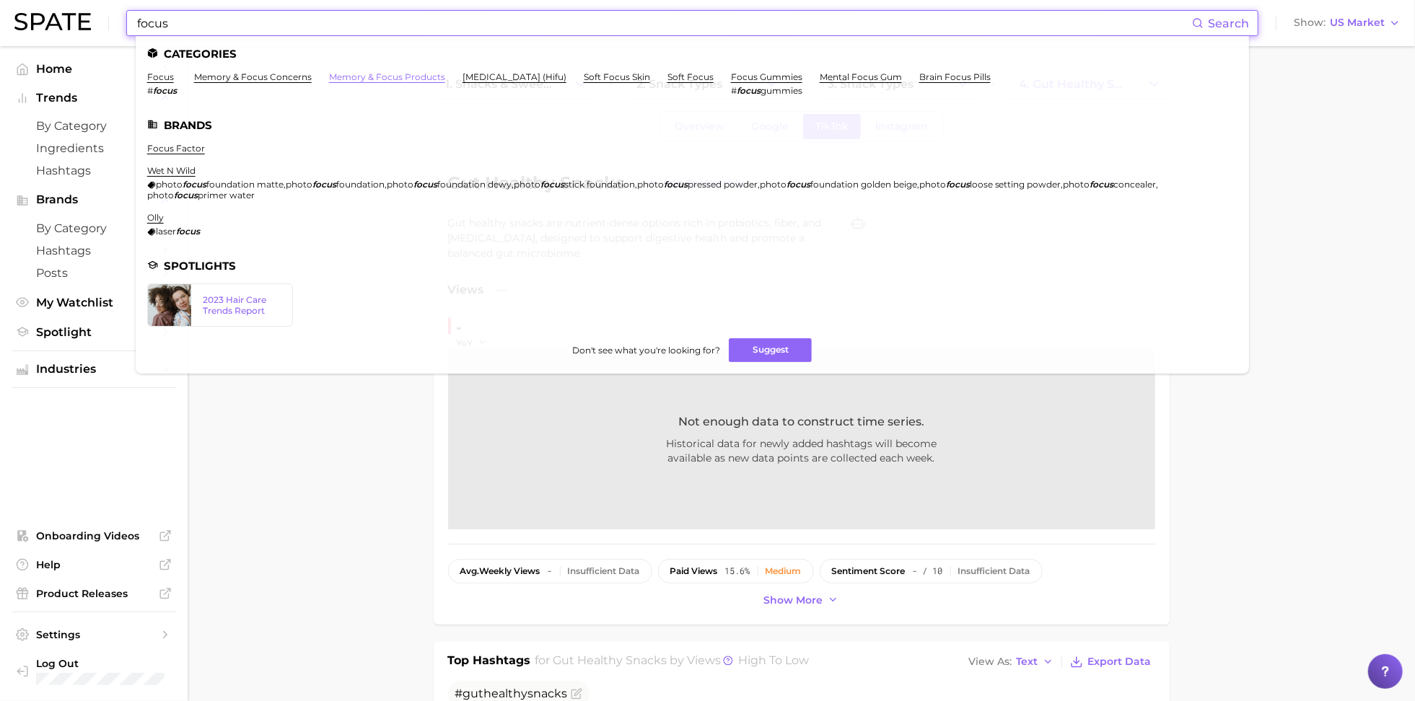
type input "focus"
click at [418, 78] on link "memory & focus products" at bounding box center [387, 76] width 116 height 11
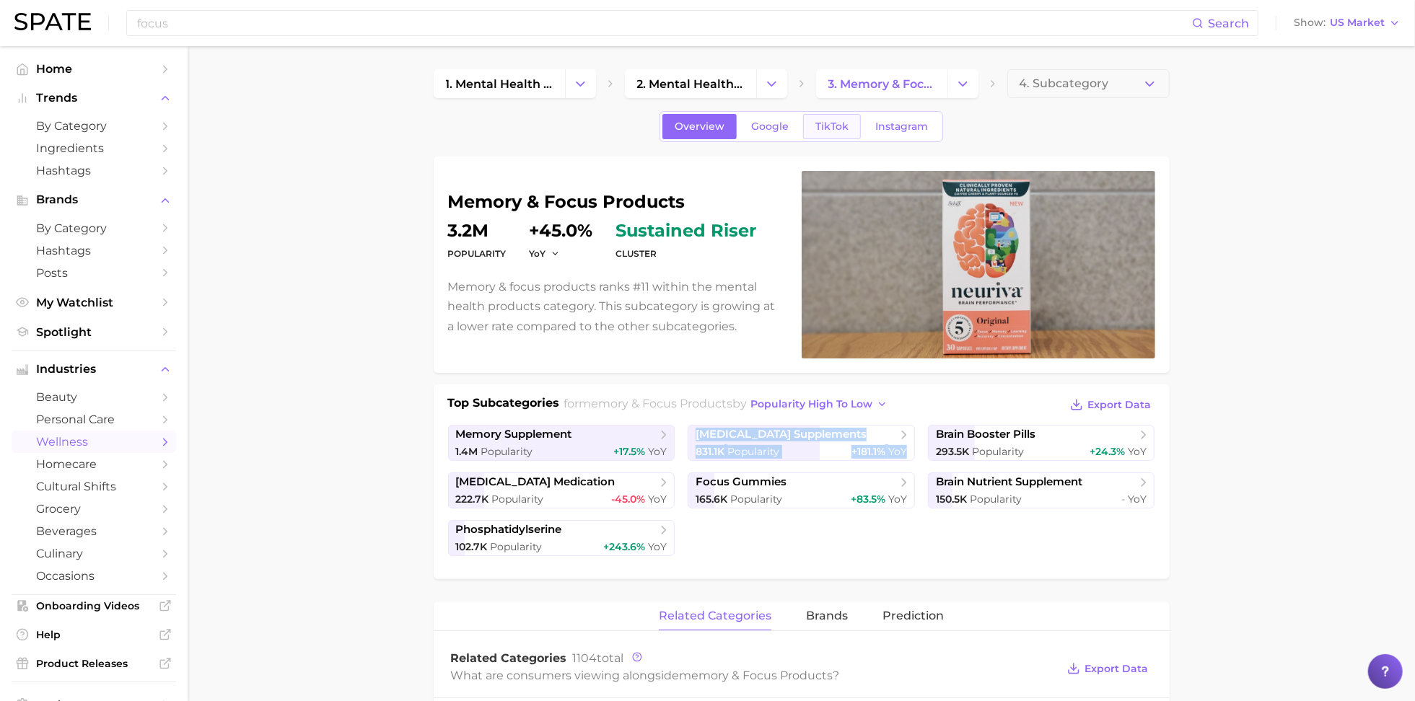
click at [817, 136] on link "TikTok" at bounding box center [832, 126] width 58 height 25
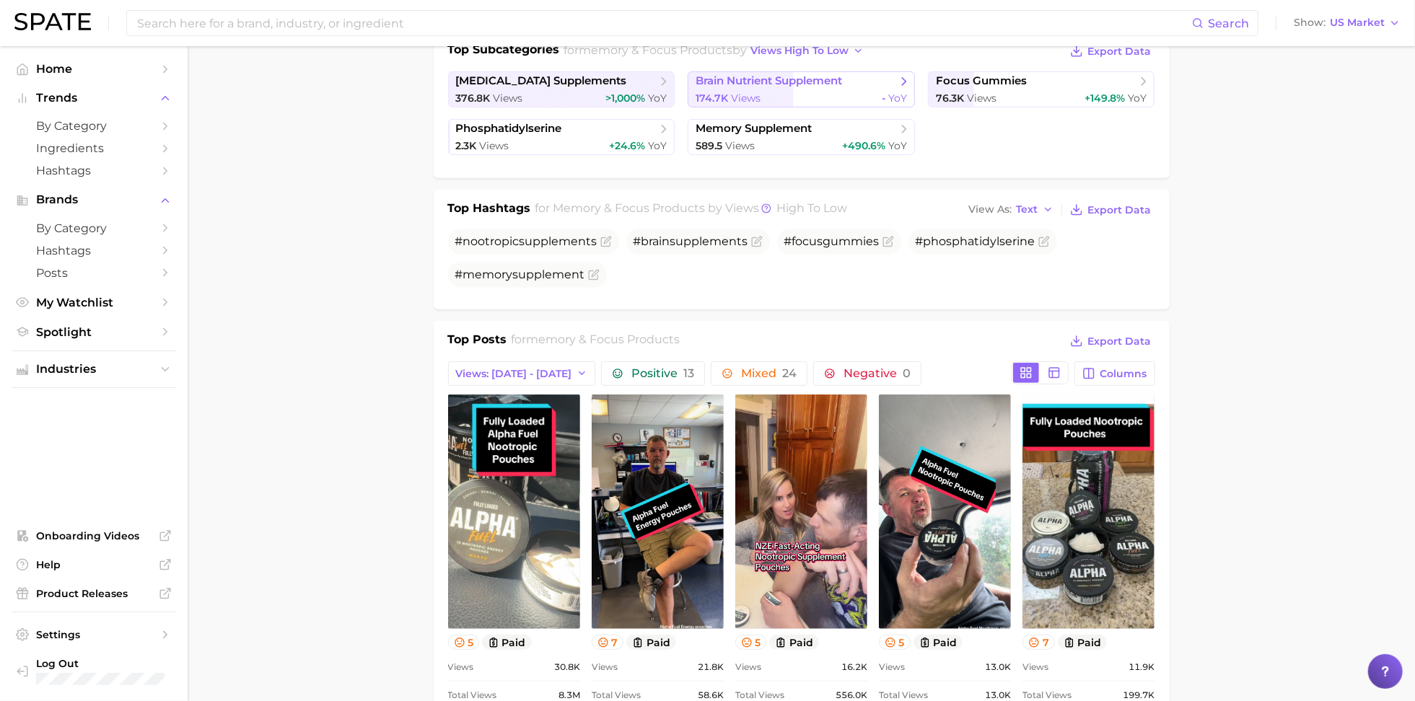
scroll to position [358, 0]
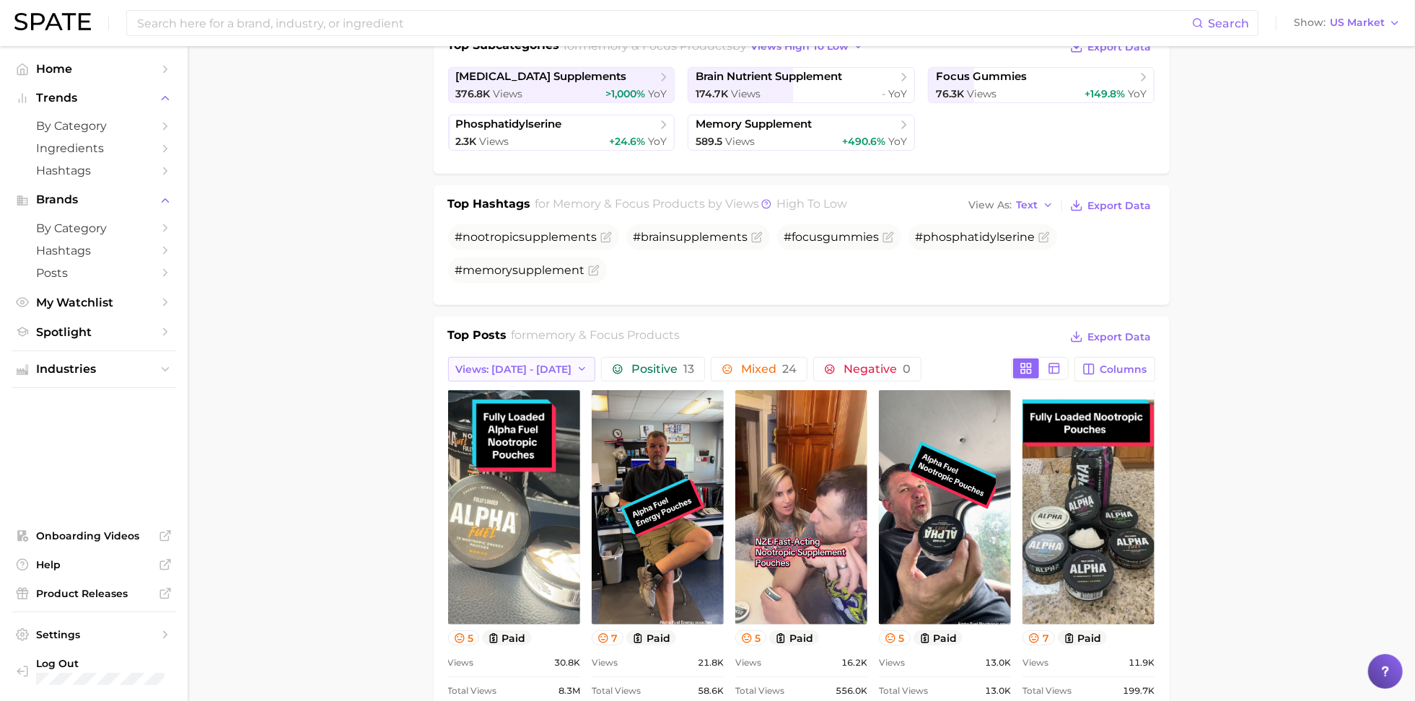
click at [550, 364] on span "Views: Sep 28 - Oct 5" at bounding box center [514, 370] width 116 height 12
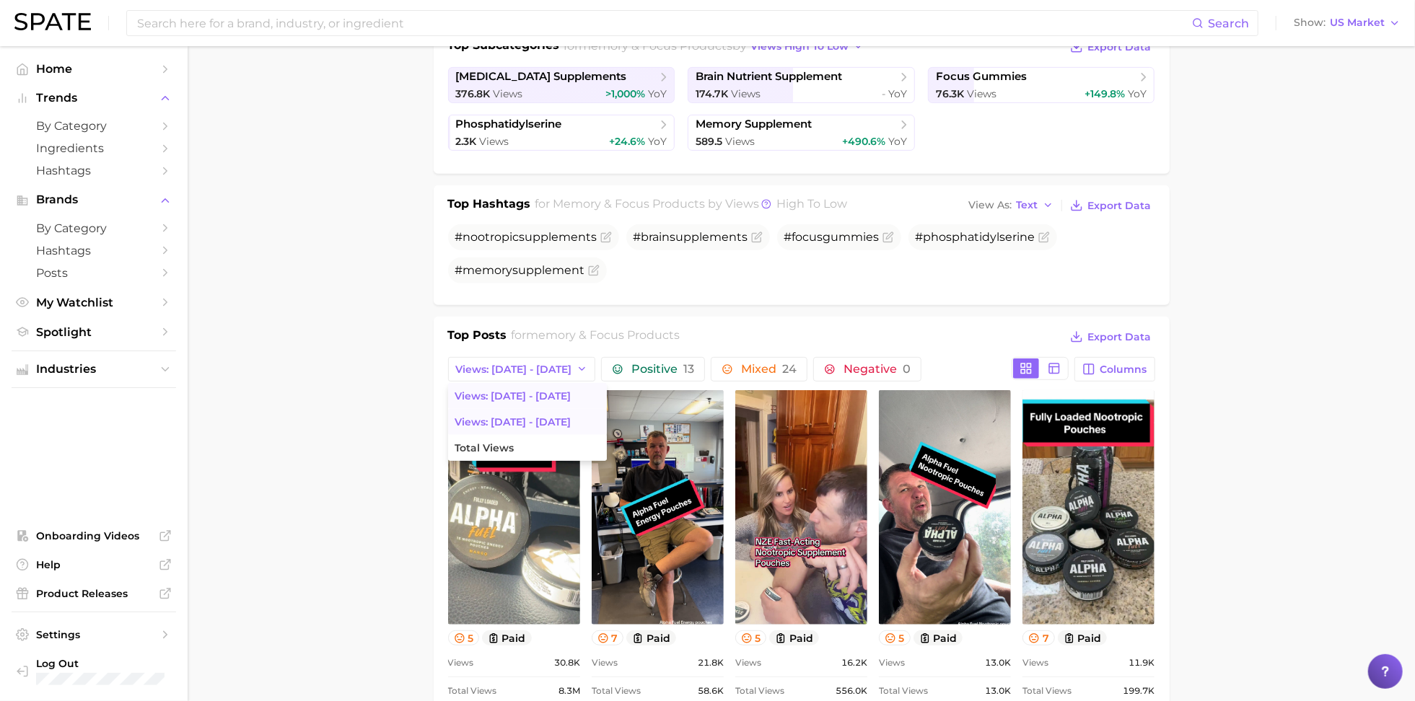
click at [521, 416] on span "Views: Sep 21 - 28" at bounding box center [513, 422] width 116 height 12
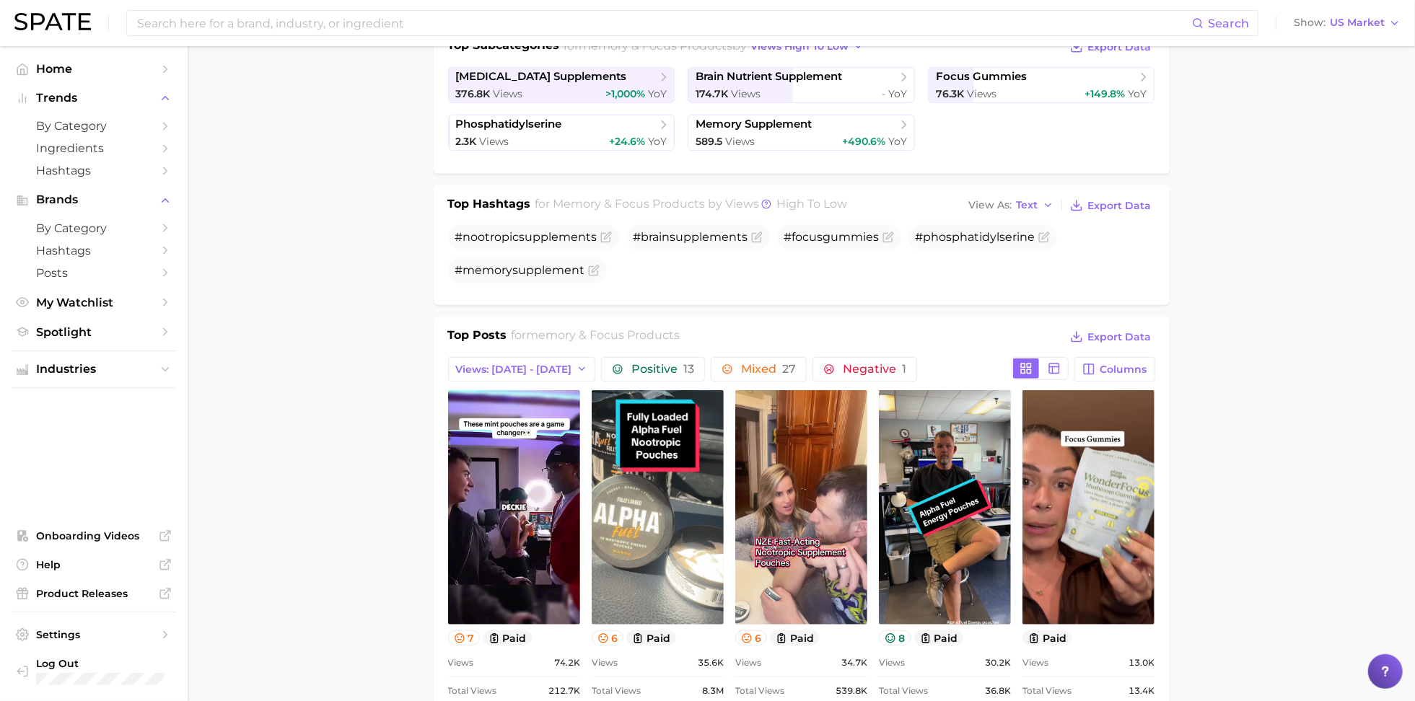
scroll to position [0, 0]
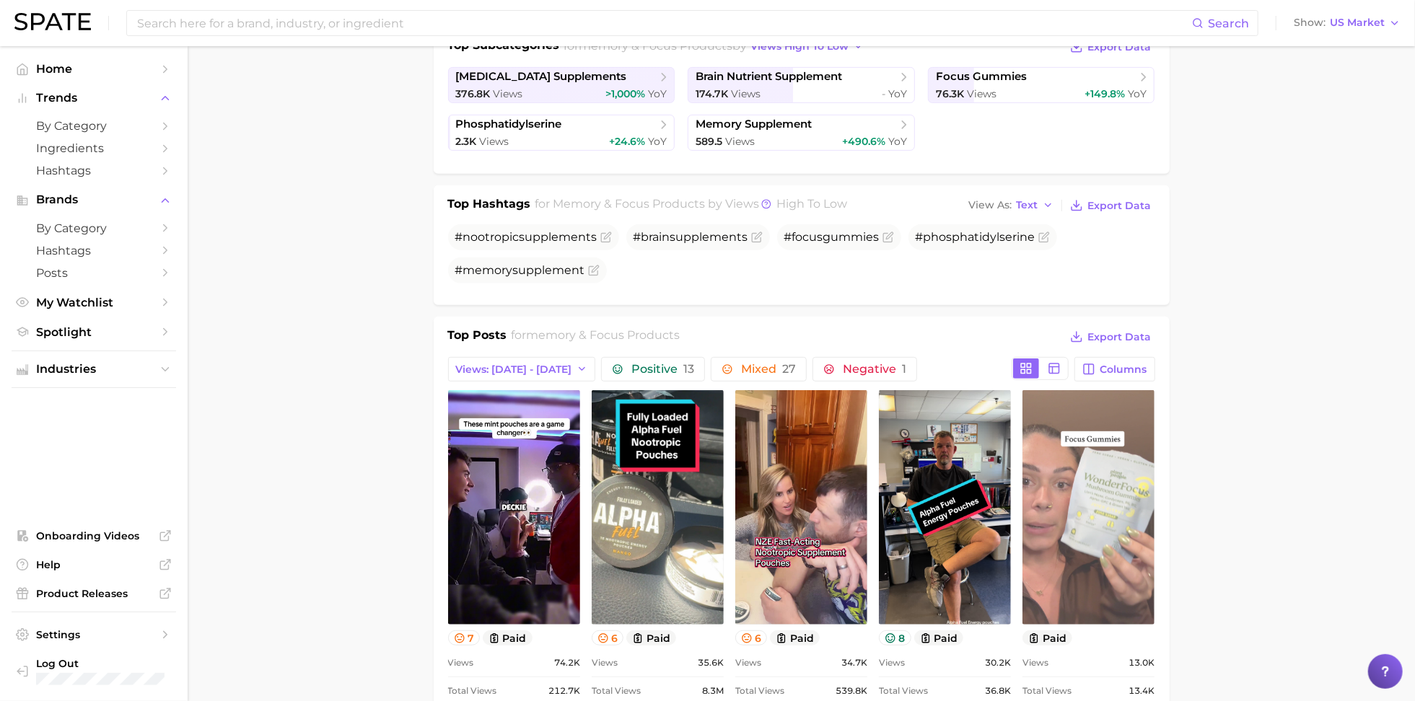
click at [1097, 527] on link "view post on TikTok" at bounding box center [1088, 507] width 132 height 234
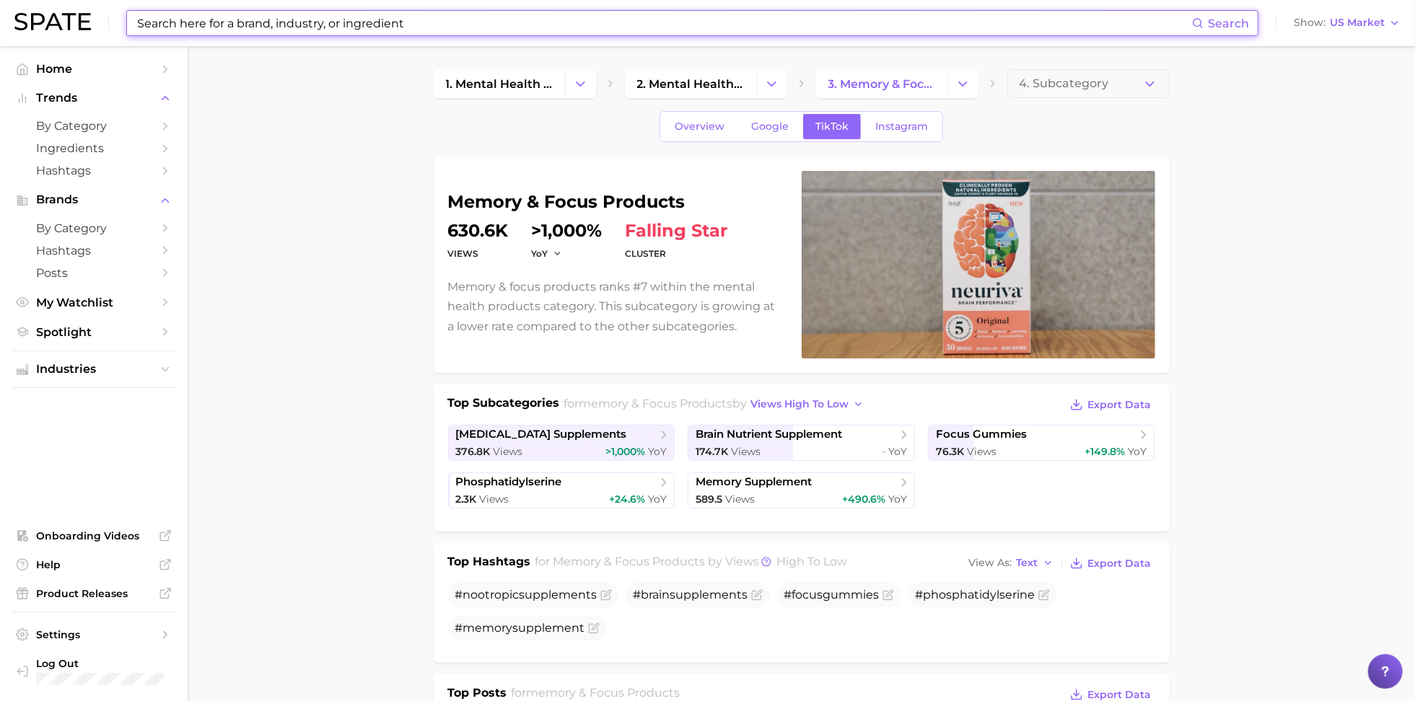
click at [669, 24] on input at bounding box center [664, 23] width 1056 height 25
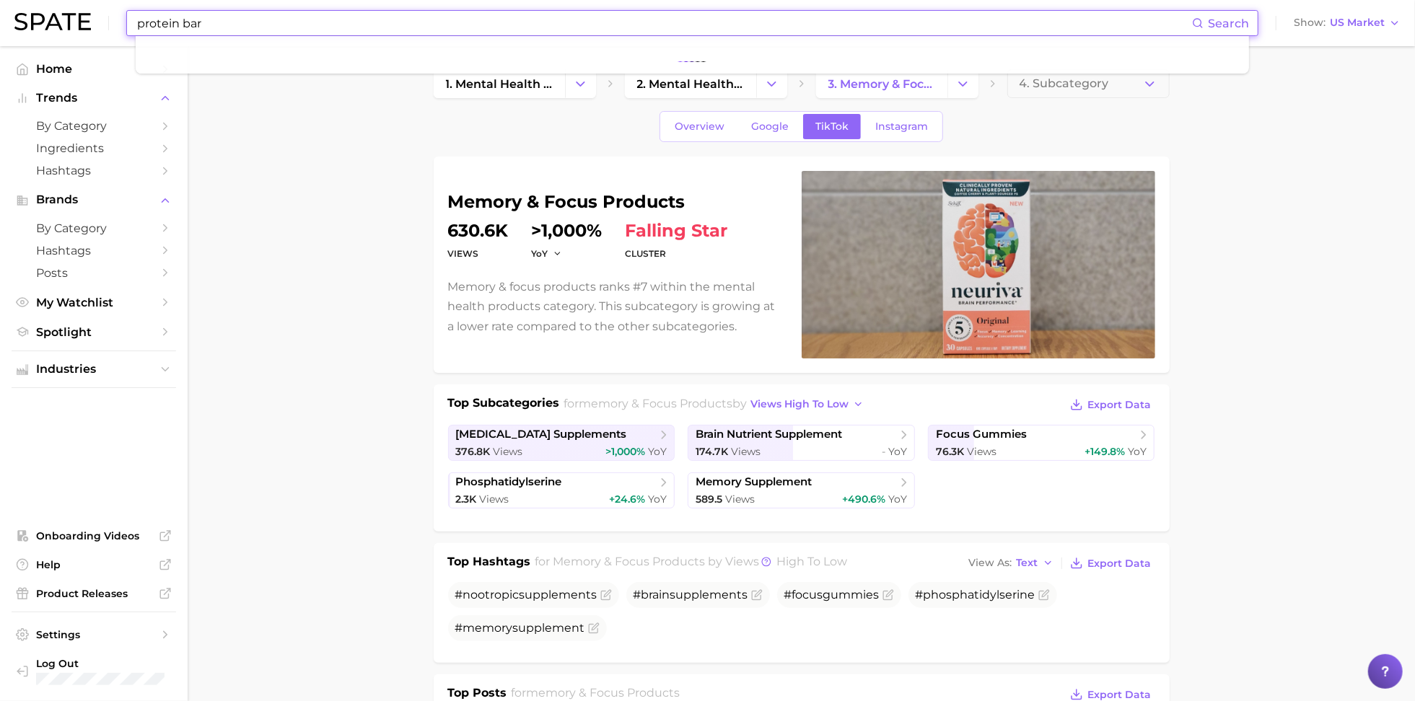
type input "protein bar"
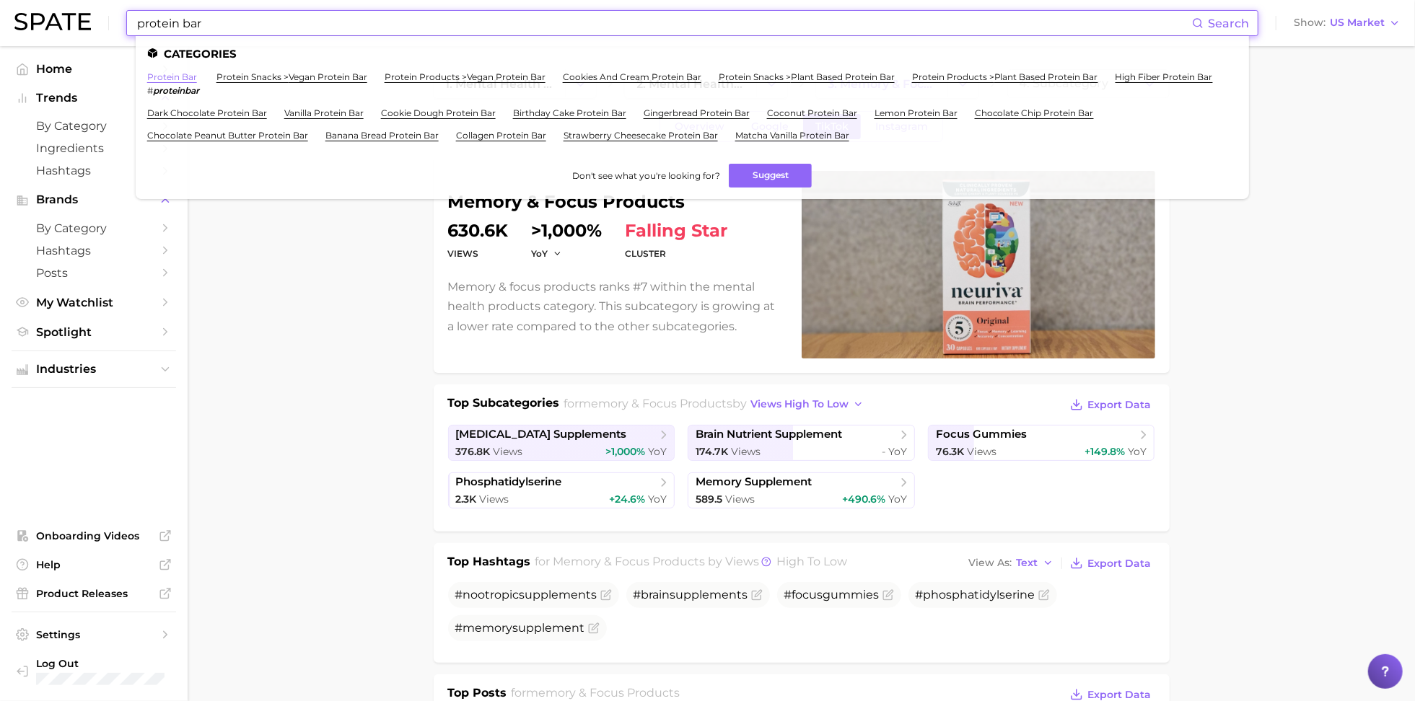
click at [177, 77] on link "protein bar" at bounding box center [172, 76] width 50 height 11
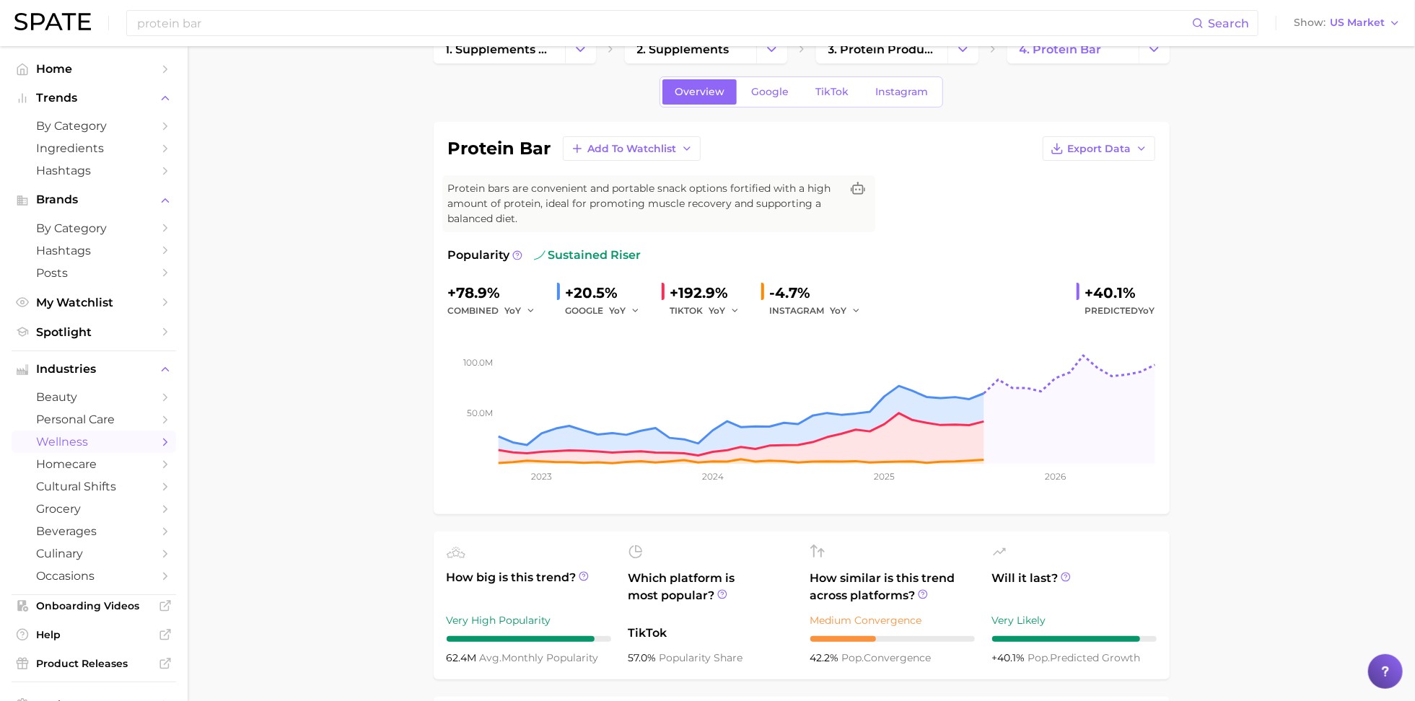
scroll to position [32, 0]
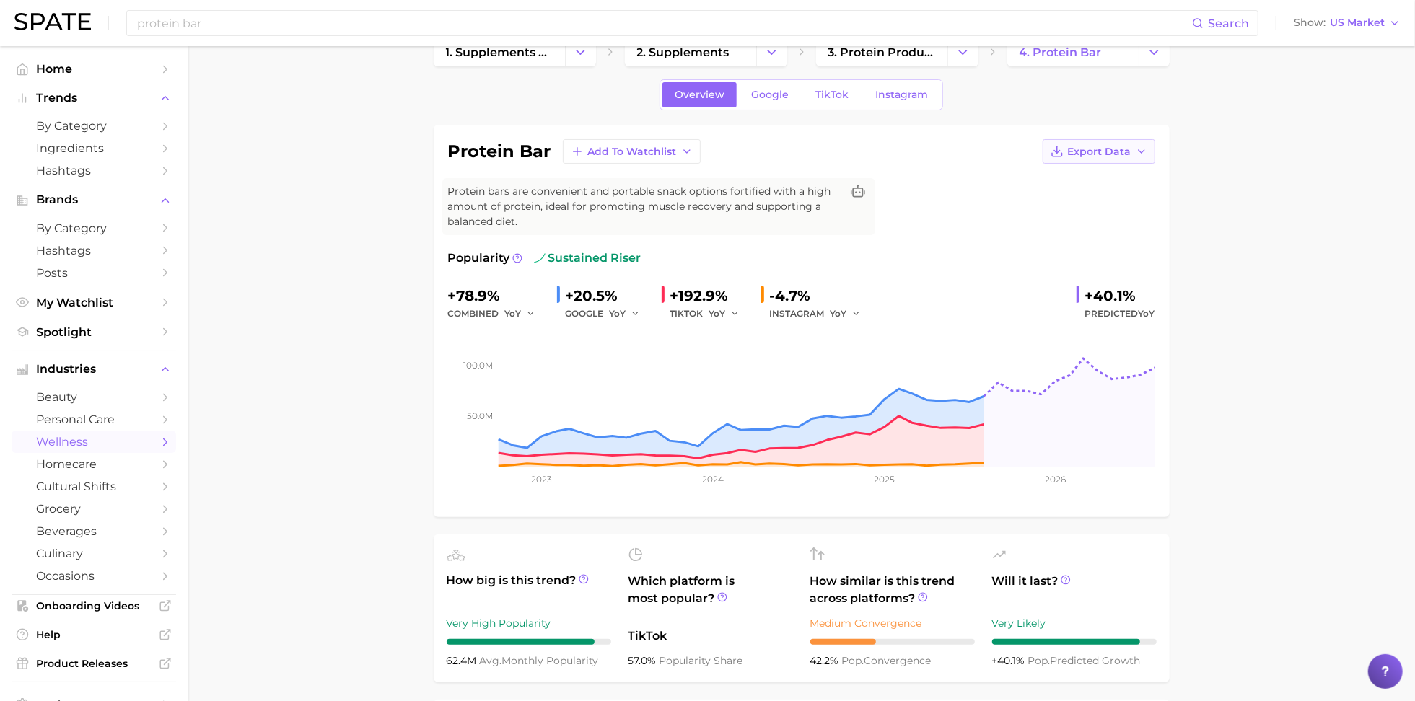
click at [1101, 152] on span "Export Data" at bounding box center [1099, 152] width 63 height 12
click at [1068, 198] on span "Time Series Image" at bounding box center [1069, 204] width 97 height 12
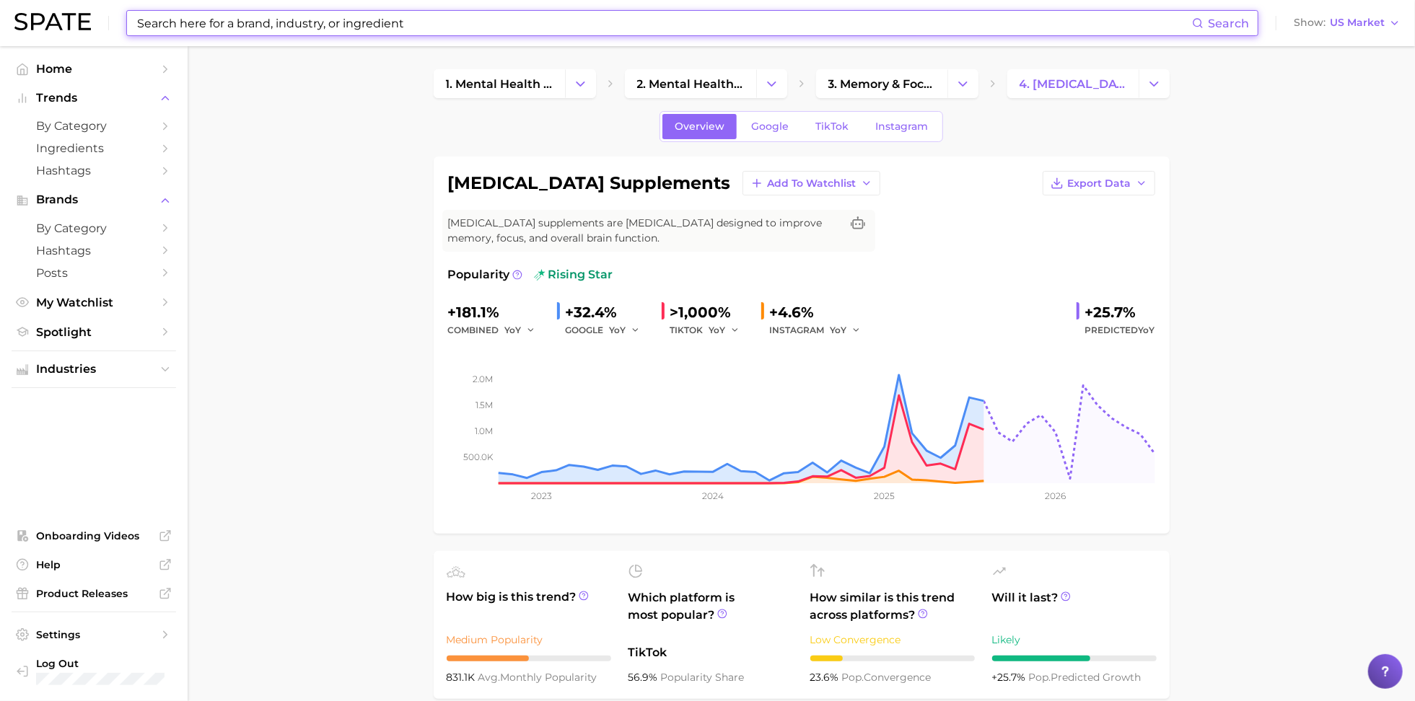
click at [550, 21] on input at bounding box center [664, 23] width 1056 height 25
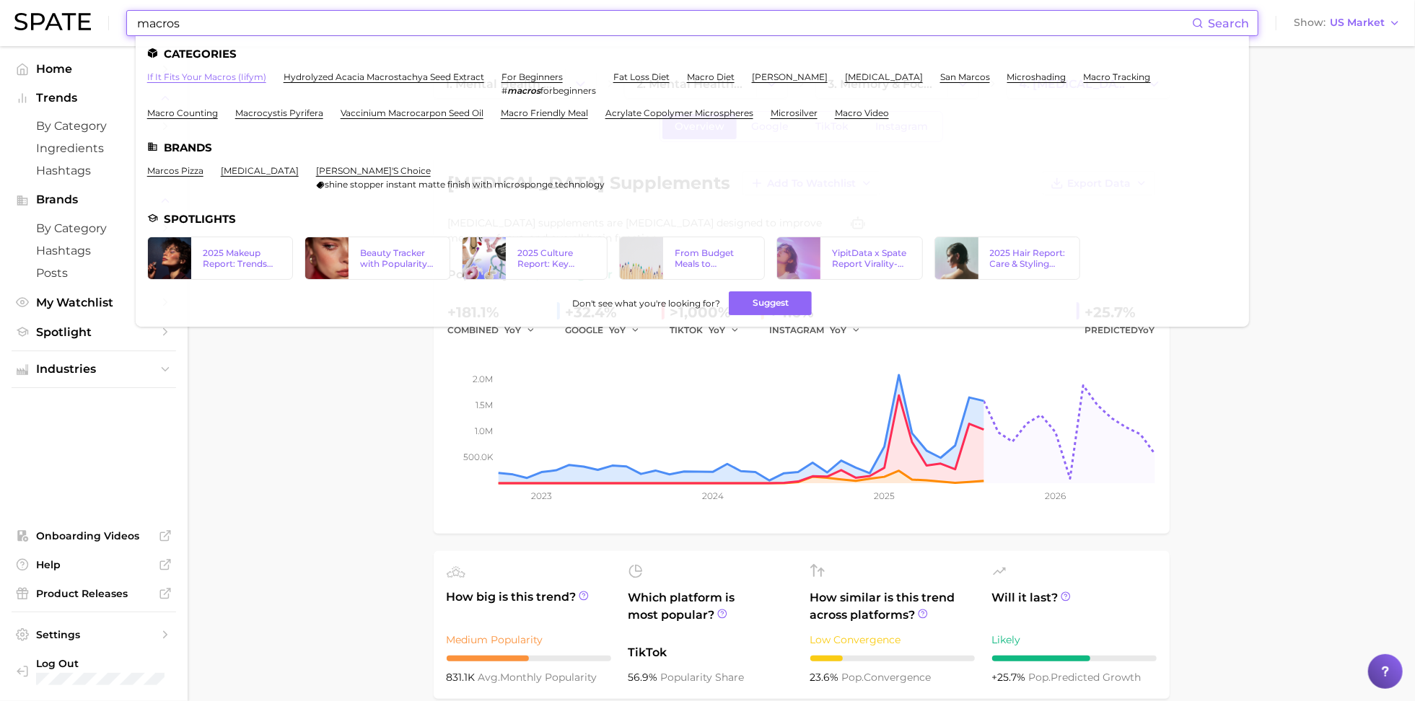
type input "macros"
click at [223, 76] on link "if it fits your macros (iifym)" at bounding box center [206, 76] width 119 height 11
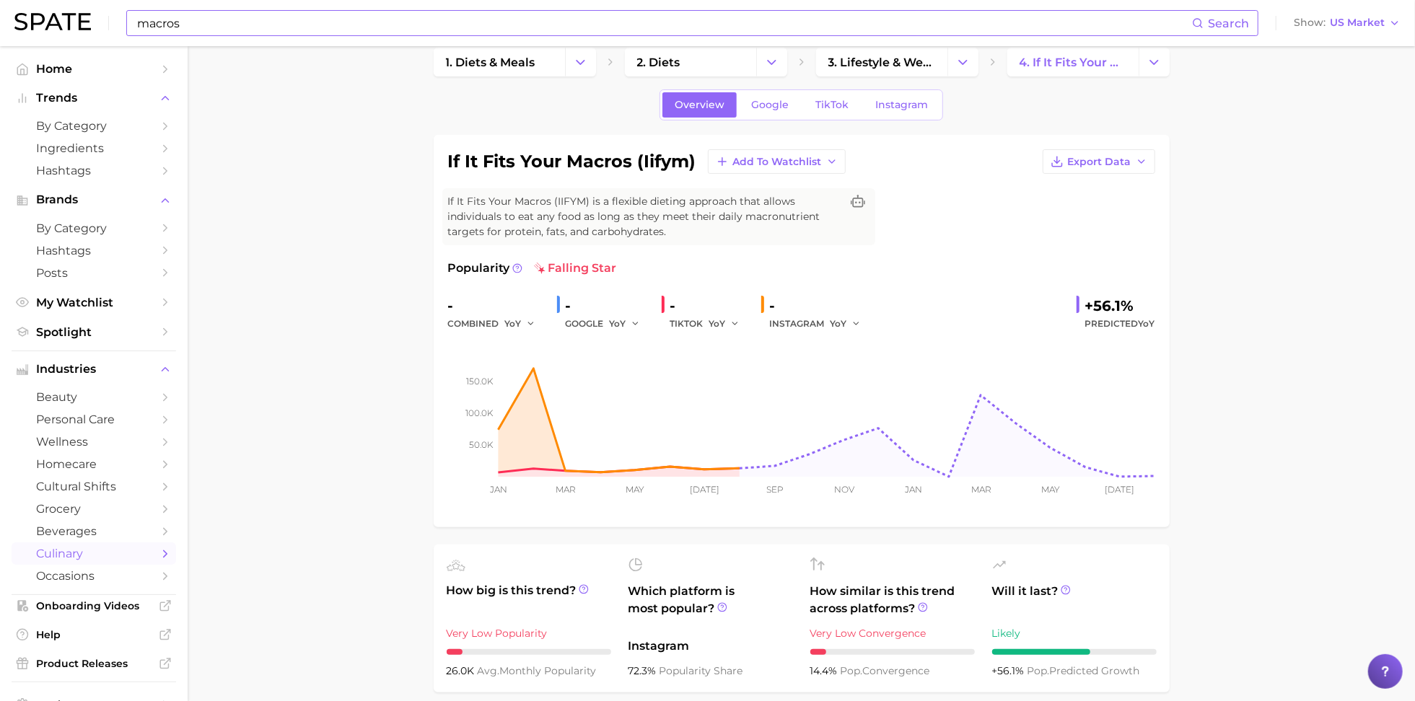
scroll to position [21, 0]
click at [832, 106] on span "TikTok" at bounding box center [831, 106] width 33 height 12
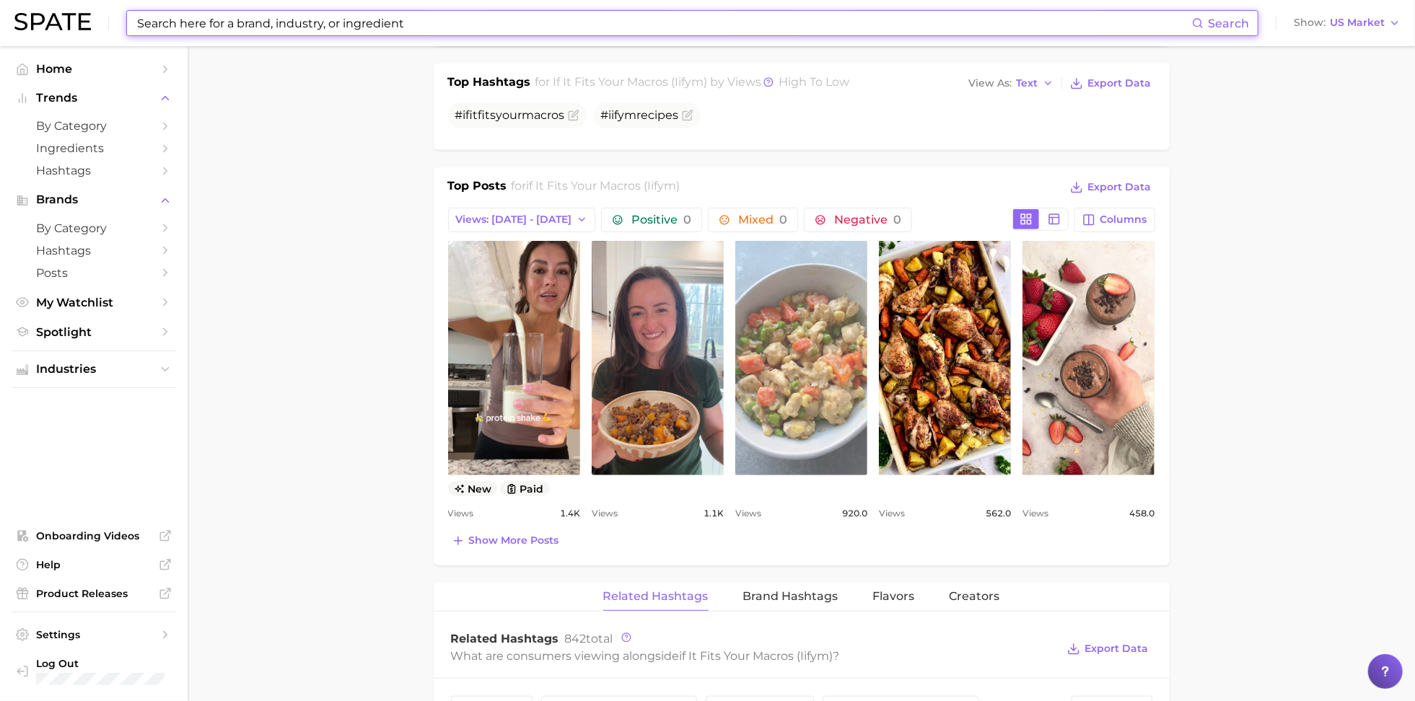
scroll to position [599, 0]
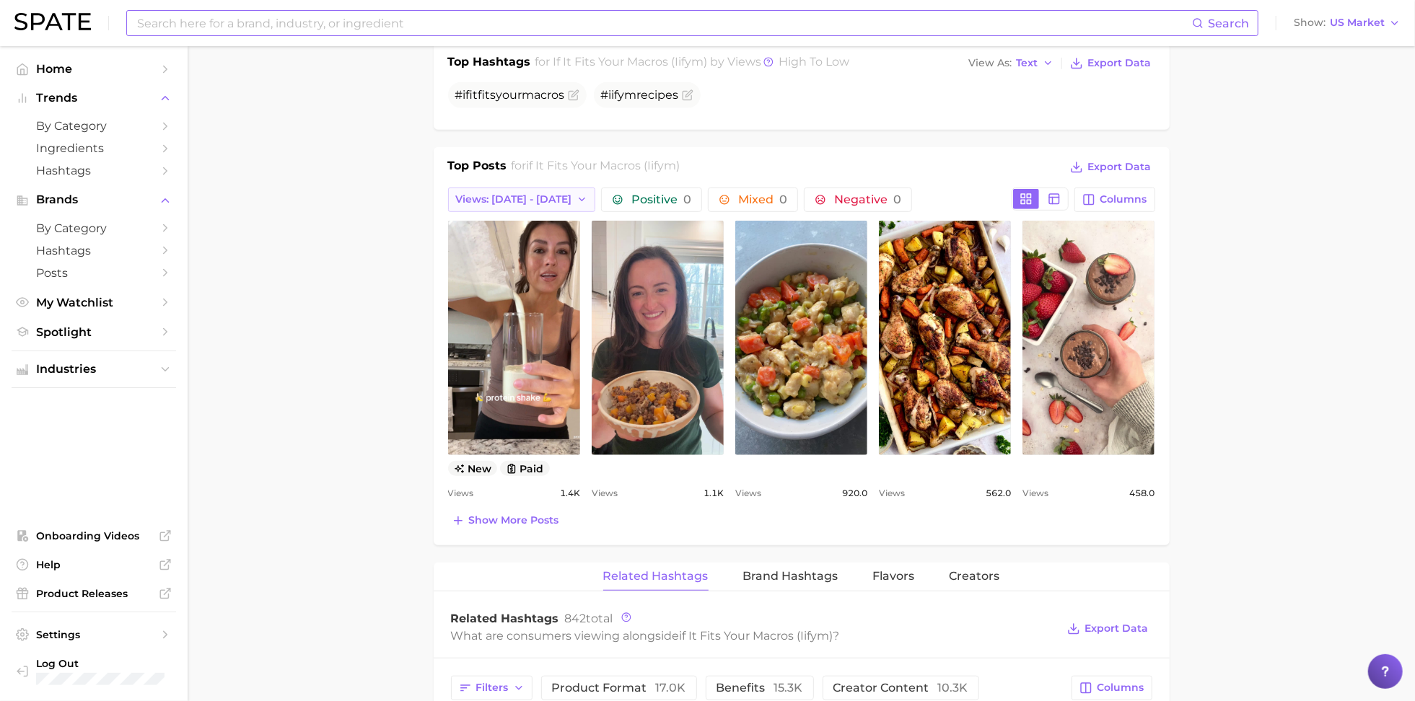
click at [542, 200] on span "Views: Sep 28 - Oct 5" at bounding box center [514, 199] width 116 height 12
click at [528, 241] on button "Views: Sep 21 - 28" at bounding box center [527, 253] width 159 height 26
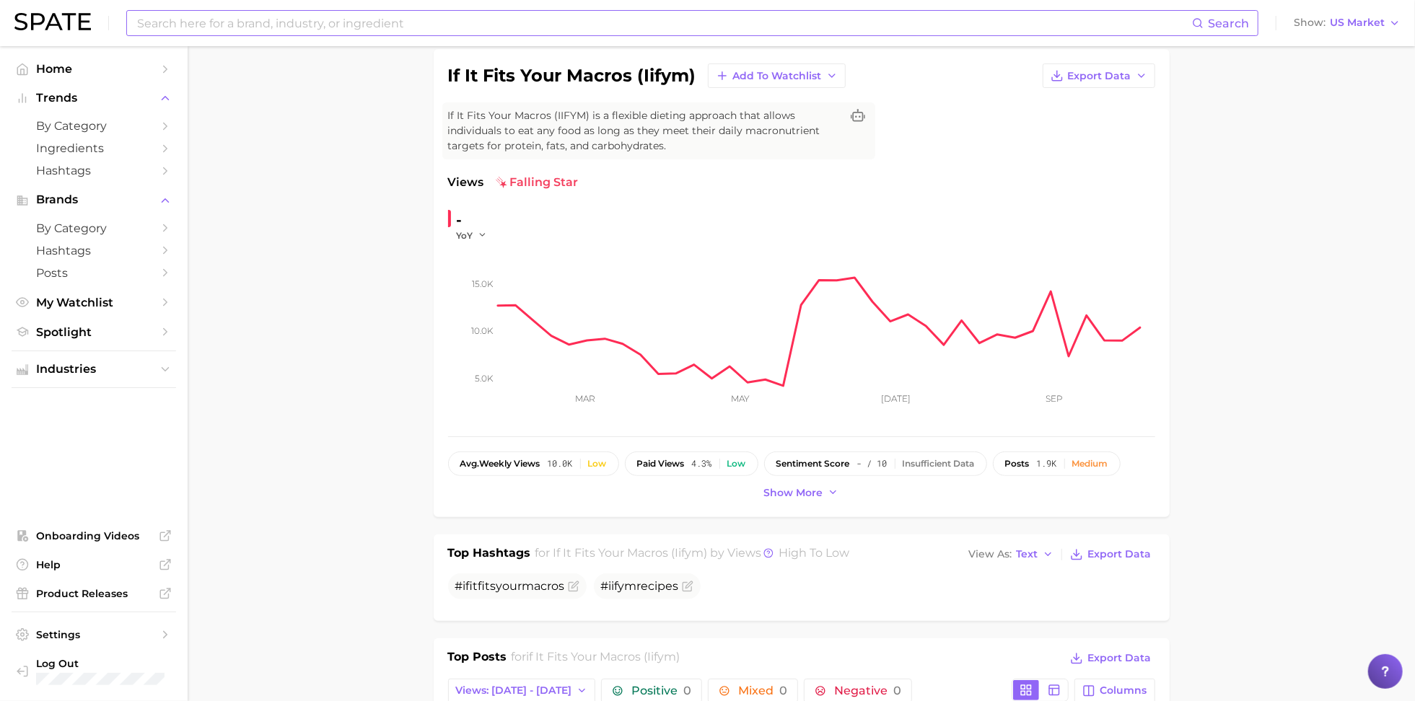
scroll to position [0, 0]
